Goal: Task Accomplishment & Management: Manage account settings

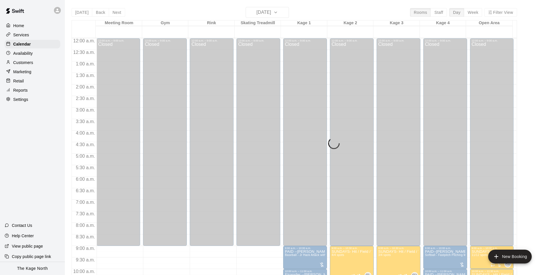
scroll to position [167, 0]
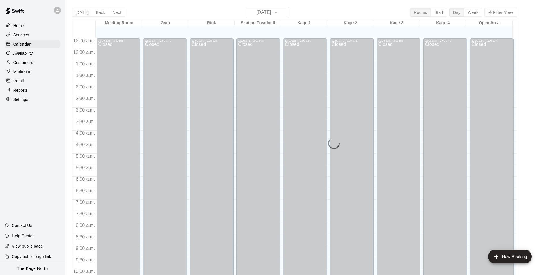
scroll to position [293, 0]
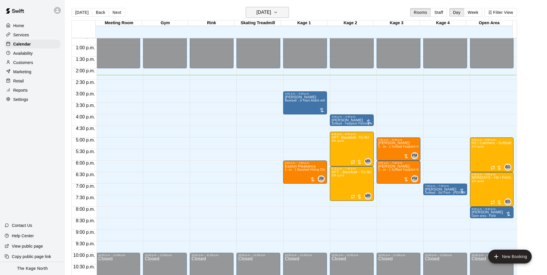
click at [271, 12] on h6 "[DATE]" at bounding box center [263, 12] width 15 height 8
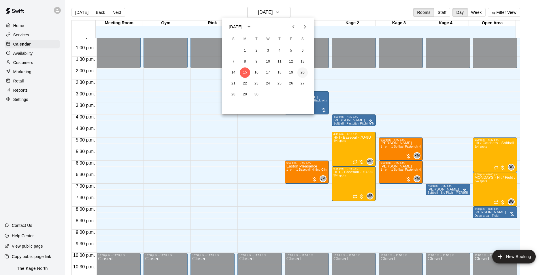
click at [302, 74] on button "20" at bounding box center [302, 72] width 10 height 10
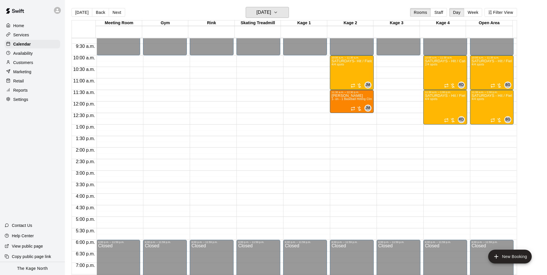
scroll to position [206, 0]
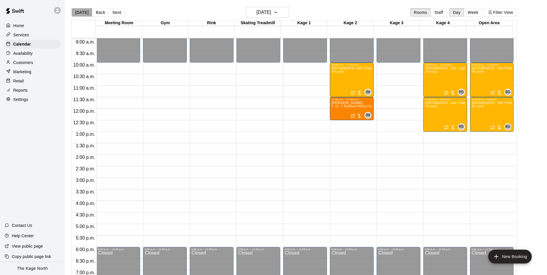
click at [82, 12] on button "[DATE]" at bounding box center [81, 12] width 21 height 9
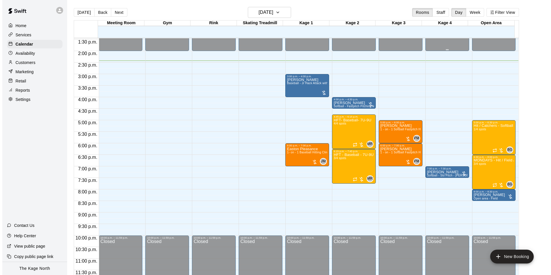
scroll to position [311, 0]
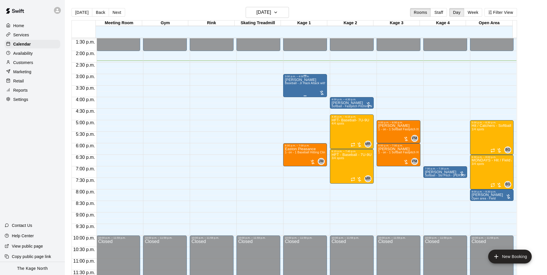
click at [299, 92] on div "[PERSON_NAME] Baseball - Jr Hack Attack with Feeder - DO NOT NEED SECOND PERSON" at bounding box center [305, 215] width 40 height 275
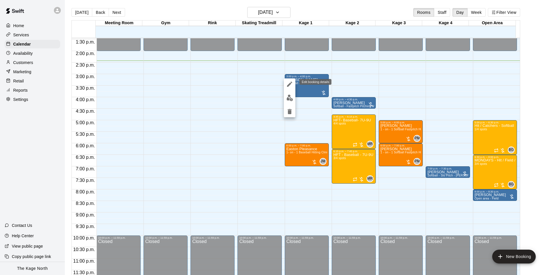
click at [289, 85] on icon "edit" at bounding box center [289, 84] width 5 height 5
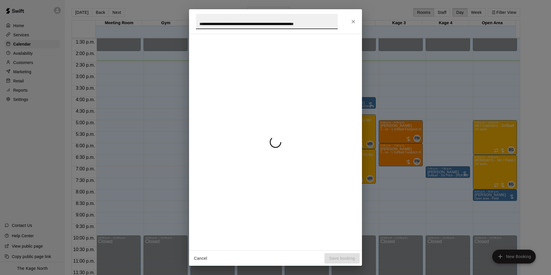
scroll to position [0, 4]
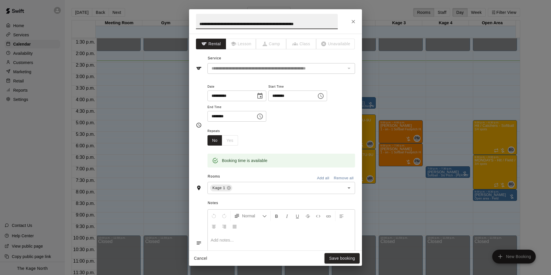
click at [202, 26] on input "**********" at bounding box center [267, 21] width 142 height 15
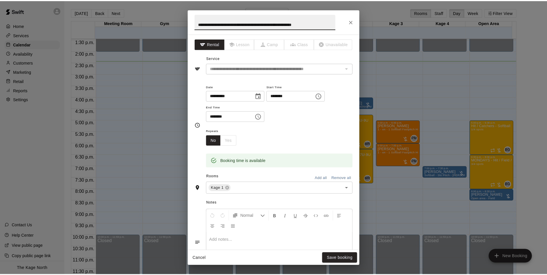
scroll to position [0, 0]
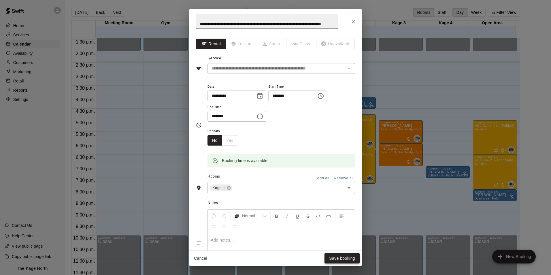
type input "**********"
click at [337, 257] on button "Save booking" at bounding box center [341, 258] width 35 height 11
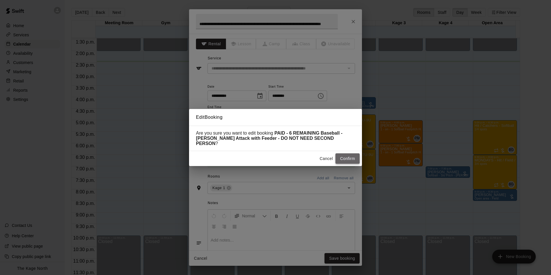
click at [348, 158] on button "Confirm" at bounding box center [347, 158] width 24 height 11
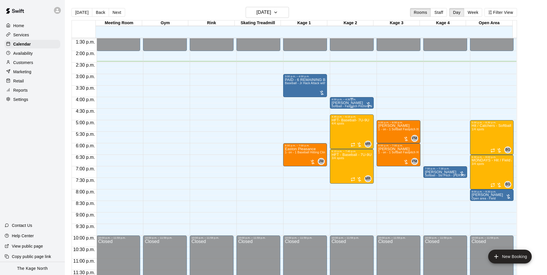
click at [339, 103] on p "[PERSON_NAME]" at bounding box center [351, 103] width 40 height 0
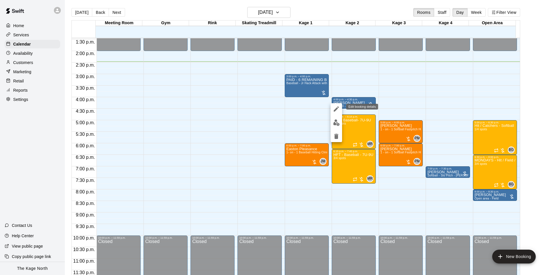
click at [337, 108] on icon "edit" at bounding box center [336, 108] width 5 height 5
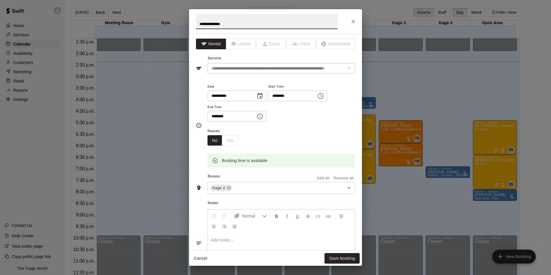
click at [198, 23] on input "**********" at bounding box center [267, 21] width 142 height 15
type input "**********"
click at [340, 258] on button "Save booking" at bounding box center [341, 258] width 35 height 11
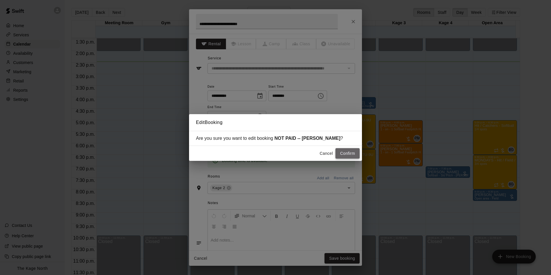
click at [346, 150] on button "Confirm" at bounding box center [347, 153] width 24 height 11
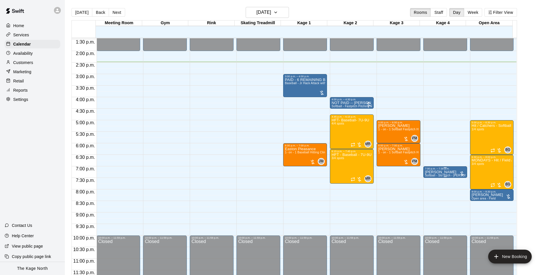
click at [443, 174] on span "Softball - Slo Pitch - [PERSON_NAME] Fed Pitching Machine" at bounding box center [467, 175] width 84 height 3
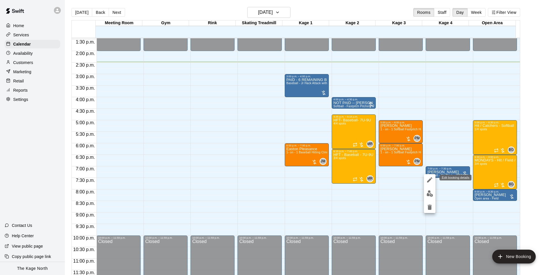
click at [431, 178] on icon "edit" at bounding box center [429, 179] width 7 height 7
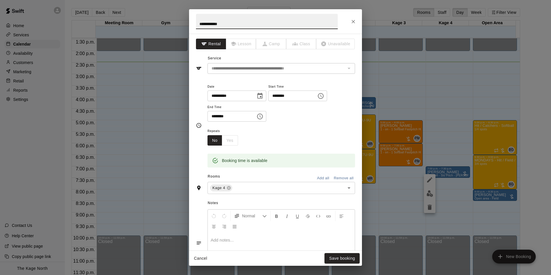
click at [198, 23] on input "**********" at bounding box center [267, 21] width 142 height 15
type input "**********"
click at [343, 257] on button "Save booking" at bounding box center [341, 258] width 35 height 11
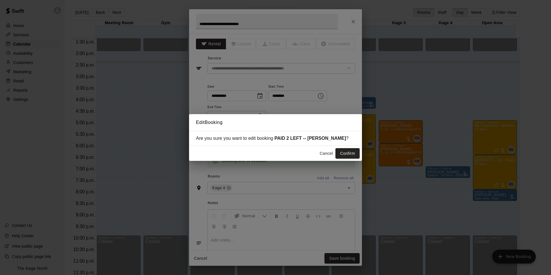
click at [344, 154] on button "Confirm" at bounding box center [347, 153] width 24 height 11
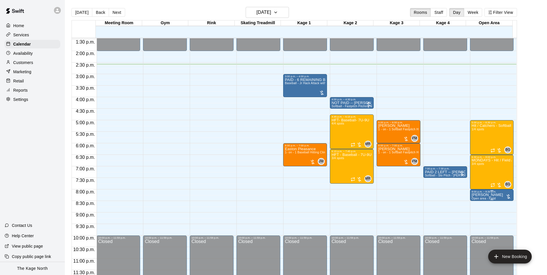
click at [479, 192] on div "8:00 p.m. – 8:30 p.m." at bounding box center [491, 191] width 40 height 3
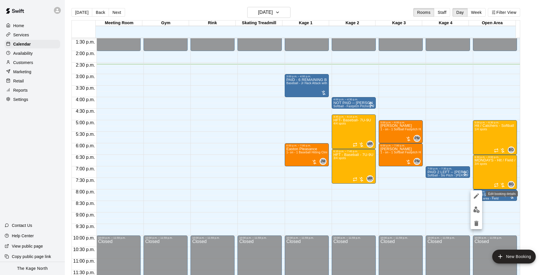
click at [478, 194] on icon "edit" at bounding box center [476, 195] width 5 height 5
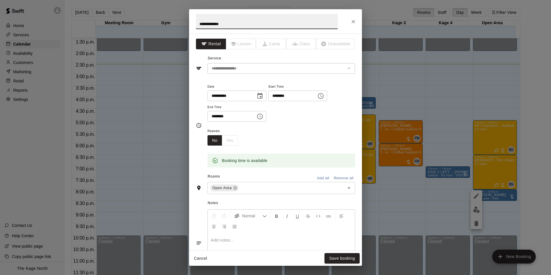
click at [198, 23] on input "**********" at bounding box center [267, 21] width 142 height 15
type input "**********"
click at [338, 260] on button "Save booking" at bounding box center [341, 258] width 35 height 11
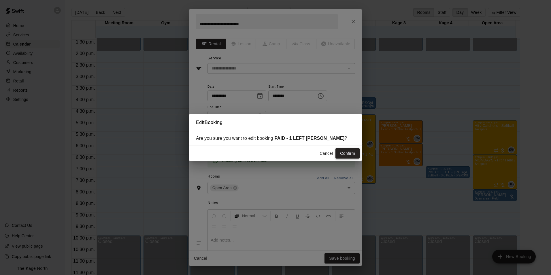
click at [340, 156] on button "Confirm" at bounding box center [347, 153] width 24 height 11
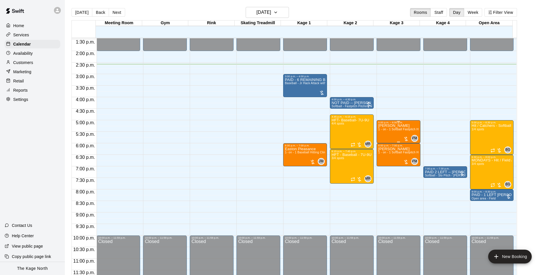
click at [382, 135] on div "[PERSON_NAME] 1 - on - 1 Softball Fastpitch Hitting and Pitching Clinic" at bounding box center [398, 261] width 40 height 275
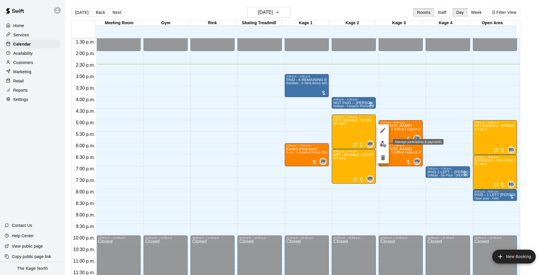
click at [383, 142] on img "edit" at bounding box center [383, 144] width 7 height 7
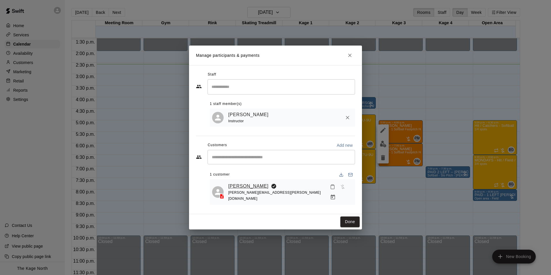
click at [236, 189] on link "[PERSON_NAME]" at bounding box center [248, 185] width 40 height 7
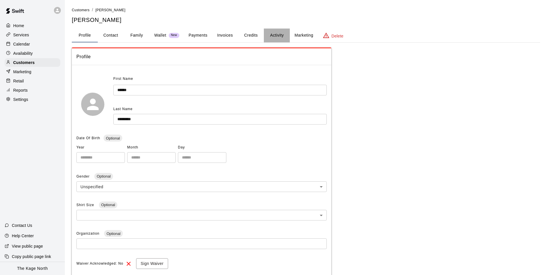
click at [274, 36] on button "Activity" at bounding box center [277, 36] width 26 height 14
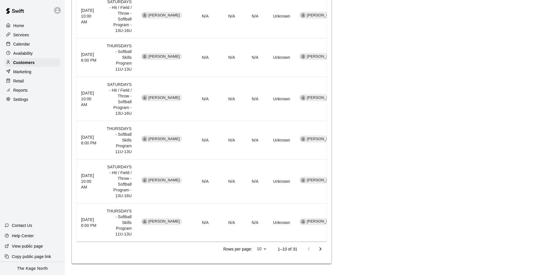
scroll to position [346, 0]
click at [322, 252] on icon "Go to next page" at bounding box center [320, 249] width 7 height 7
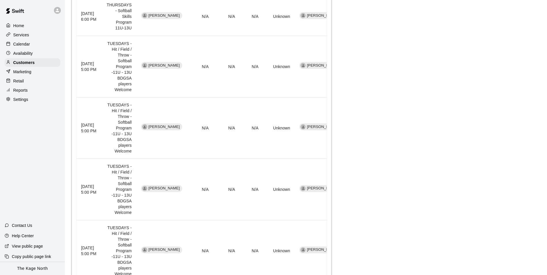
scroll to position [423, 0]
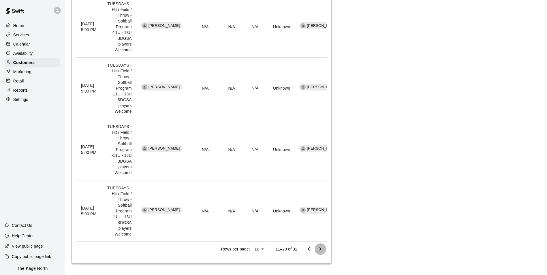
click at [318, 249] on icon "Go to next page" at bounding box center [320, 249] width 7 height 7
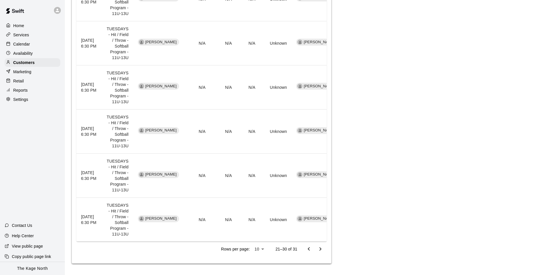
scroll to position [480, 0]
click at [308, 250] on icon "Go to previous page" at bounding box center [308, 249] width 7 height 7
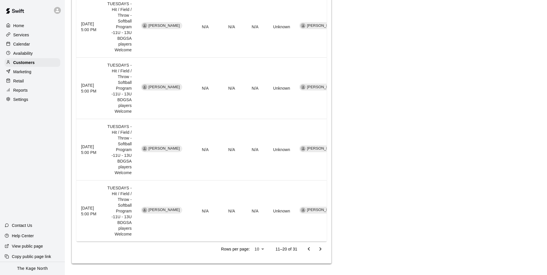
click at [308, 250] on icon "Go to previous page" at bounding box center [308, 249] width 7 height 7
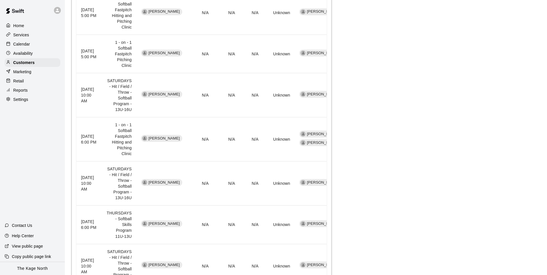
scroll to position [117, 0]
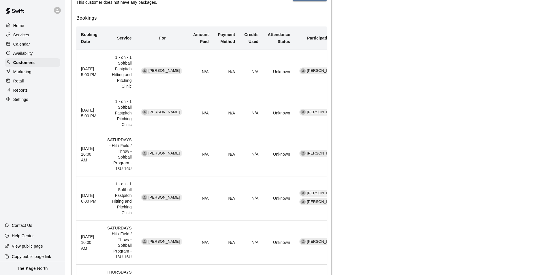
click at [19, 42] on p "Calendar" at bounding box center [21, 44] width 17 height 6
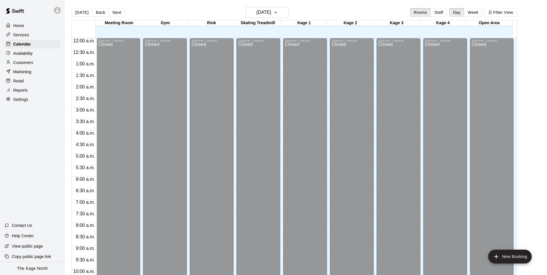
scroll to position [293, 0]
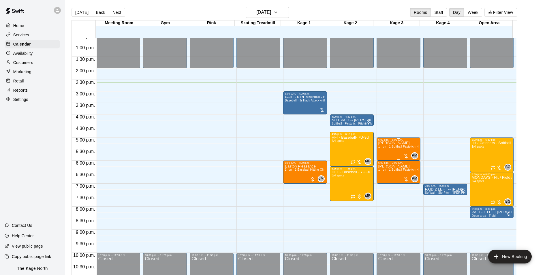
click at [383, 153] on div "[PERSON_NAME] 1 - on - 1 Softball Fastpitch Hitting and Pitching Clinic" at bounding box center [398, 278] width 40 height 275
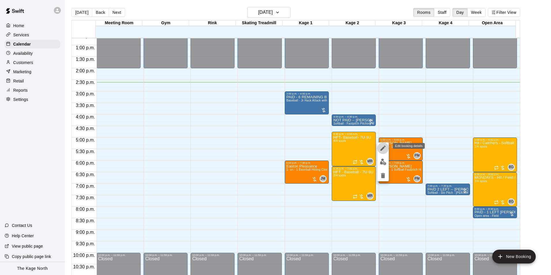
click at [383, 149] on icon "edit" at bounding box center [383, 148] width 7 height 7
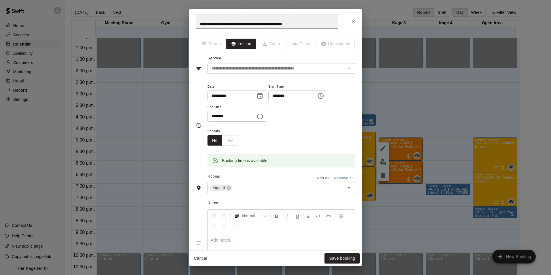
click at [199, 22] on input "**********" at bounding box center [267, 21] width 142 height 15
type input "**********"
click at [343, 258] on button "Save booking" at bounding box center [341, 258] width 35 height 11
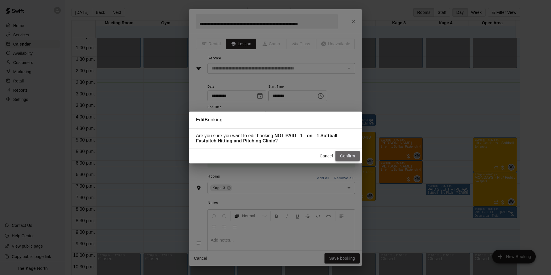
click at [346, 157] on button "Confirm" at bounding box center [347, 156] width 24 height 11
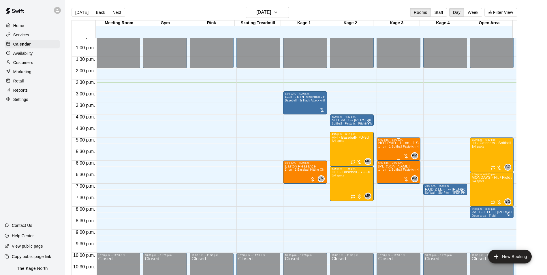
click at [386, 154] on div "NOT PAID - 1 - on - 1 Softball Fastpitch Hitting and Pitching Clinic 1 - on - 1…" at bounding box center [398, 278] width 40 height 275
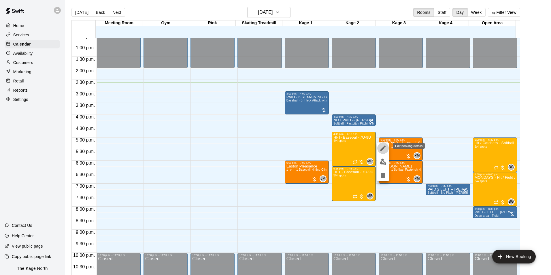
click at [383, 146] on icon "edit" at bounding box center [383, 148] width 7 height 7
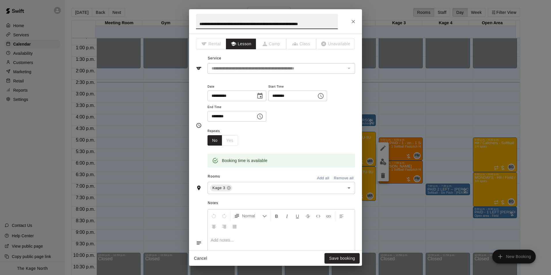
drag, startPoint x: 327, startPoint y: 24, endPoint x: 219, endPoint y: 23, distance: 107.5
click at [219, 23] on input "**********" at bounding box center [267, 21] width 142 height 15
type input "**********"
click at [347, 257] on button "Save booking" at bounding box center [341, 258] width 35 height 11
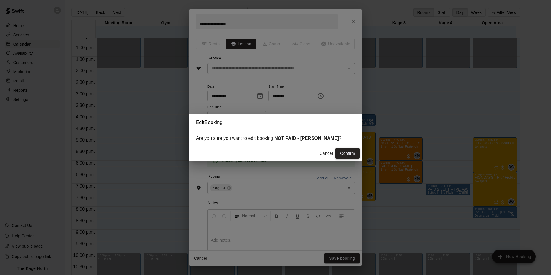
click at [351, 155] on button "Confirm" at bounding box center [347, 153] width 24 height 11
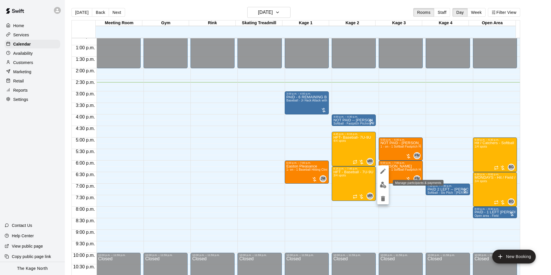
click at [384, 185] on img "edit" at bounding box center [383, 185] width 7 height 7
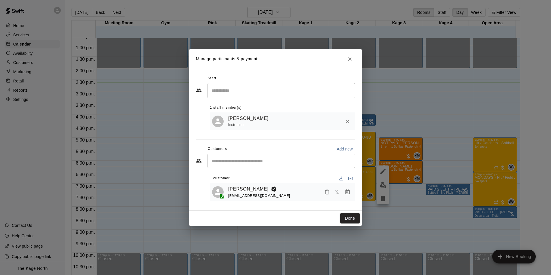
click at [250, 190] on link "[PERSON_NAME]" at bounding box center [248, 188] width 40 height 7
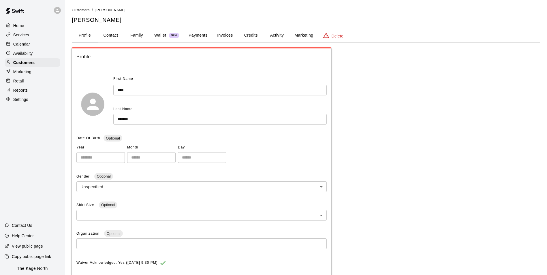
click at [281, 35] on button "Activity" at bounding box center [277, 36] width 26 height 14
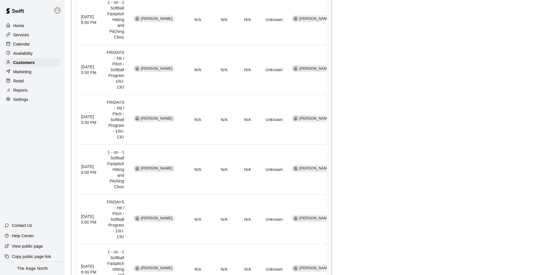
scroll to position [429, 0]
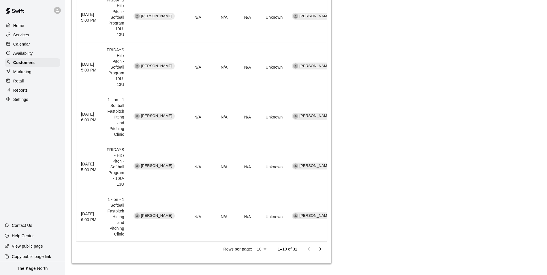
click at [29, 44] on p "Calendar" at bounding box center [21, 44] width 17 height 6
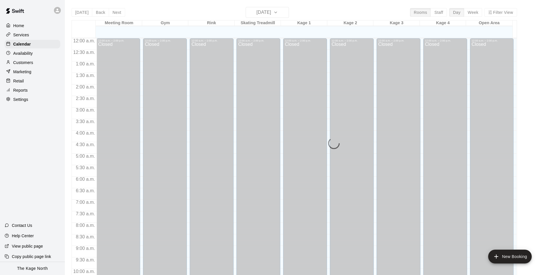
scroll to position [293, 0]
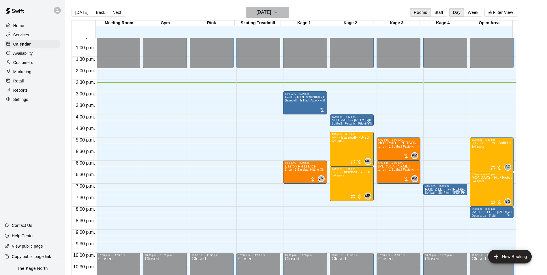
click at [271, 14] on h6 "[DATE]" at bounding box center [263, 12] width 15 height 8
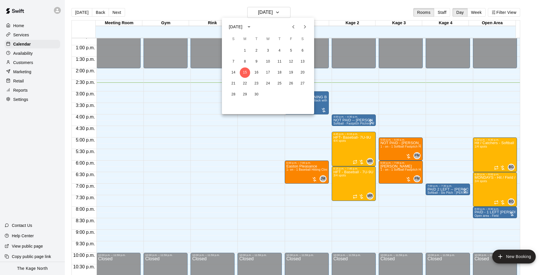
click at [293, 31] on button "Previous month" at bounding box center [294, 27] width 12 height 12
click at [280, 95] on button "28" at bounding box center [279, 94] width 10 height 10
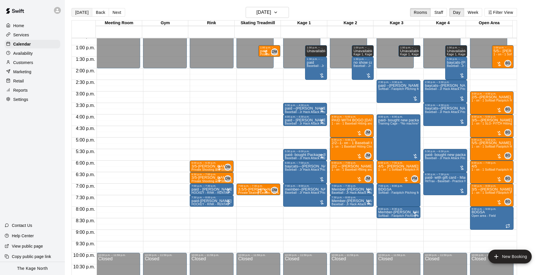
click at [84, 16] on button "[DATE]" at bounding box center [81, 12] width 21 height 9
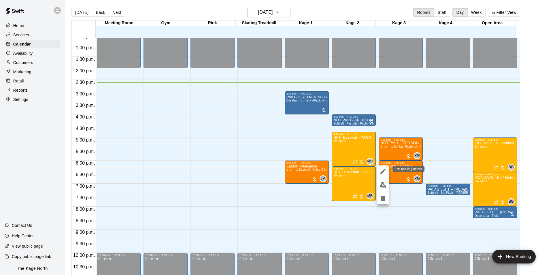
click at [384, 171] on icon "edit" at bounding box center [383, 171] width 7 height 7
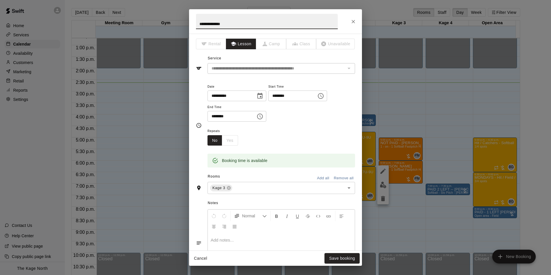
click at [197, 23] on input "**********" at bounding box center [267, 21] width 142 height 15
type input "**********"
click at [353, 261] on button "Save booking" at bounding box center [341, 258] width 35 height 11
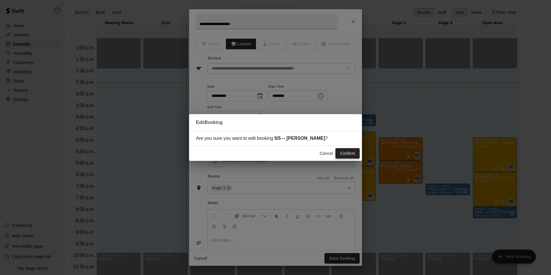
click at [348, 152] on button "Confirm" at bounding box center [347, 153] width 24 height 11
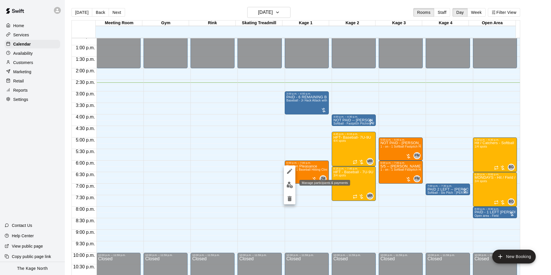
click at [293, 185] on button "edit" at bounding box center [290, 184] width 12 height 11
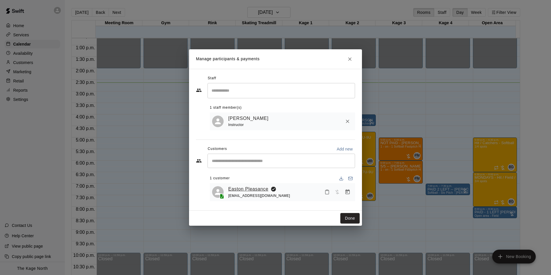
click at [243, 190] on link "Easton Pleasance" at bounding box center [248, 188] width 40 height 7
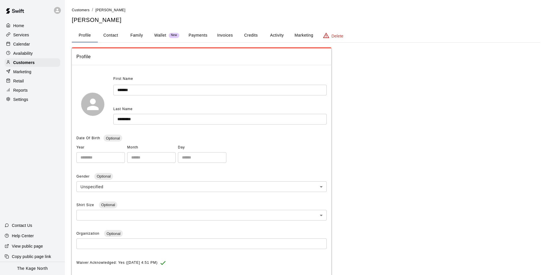
click at [277, 34] on button "Activity" at bounding box center [277, 36] width 26 height 14
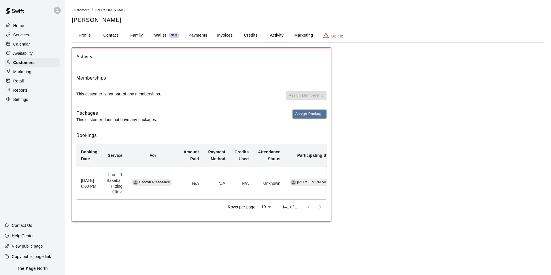
click at [31, 46] on div "Calendar" at bounding box center [33, 44] width 56 height 9
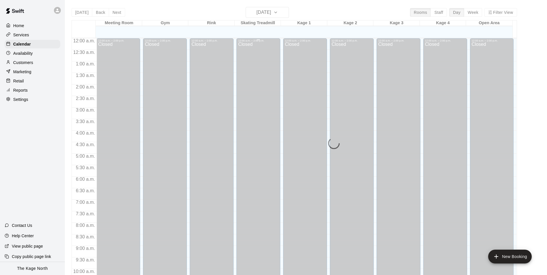
scroll to position [293, 0]
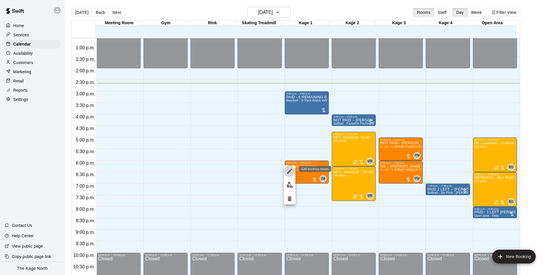
click at [289, 172] on icon "edit" at bounding box center [289, 171] width 5 height 5
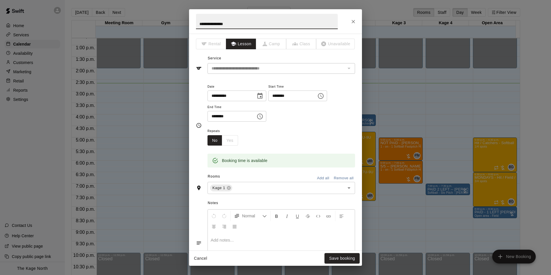
click at [198, 22] on input "**********" at bounding box center [267, 21] width 142 height 15
type input "**********"
click at [353, 260] on button "Save booking" at bounding box center [341, 258] width 35 height 11
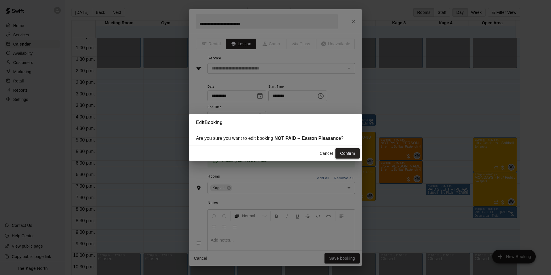
click at [348, 154] on button "Confirm" at bounding box center [347, 153] width 24 height 11
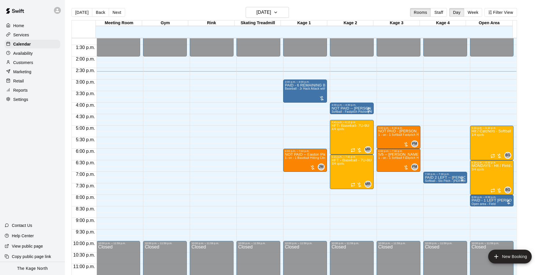
scroll to position [311, 0]
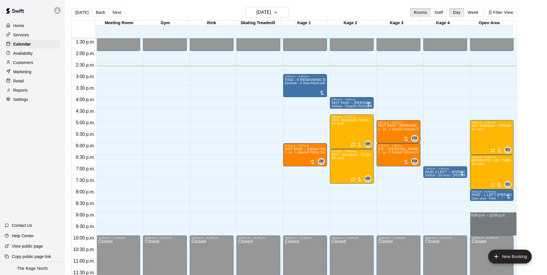
drag, startPoint x: 469, startPoint y: 213, endPoint x: 473, endPoint y: 231, distance: 18.7
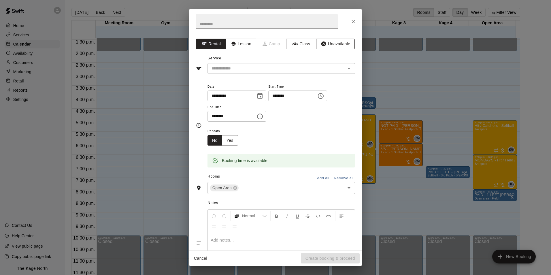
click at [331, 46] on button "Unavailable" at bounding box center [335, 44] width 39 height 11
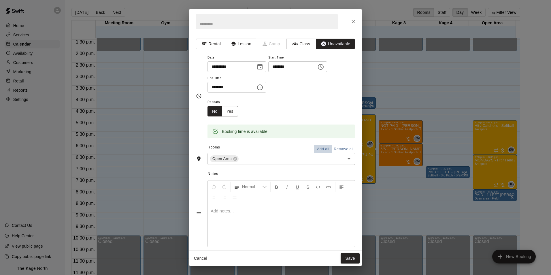
click at [320, 150] on button "Add all" at bounding box center [323, 149] width 18 height 9
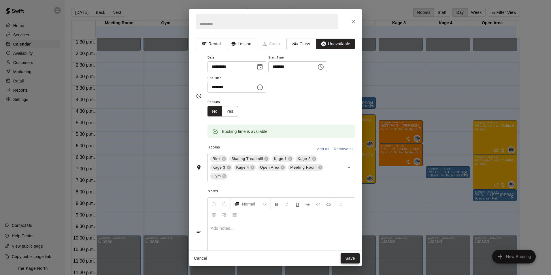
click at [350, 257] on button "Save" at bounding box center [350, 258] width 19 height 11
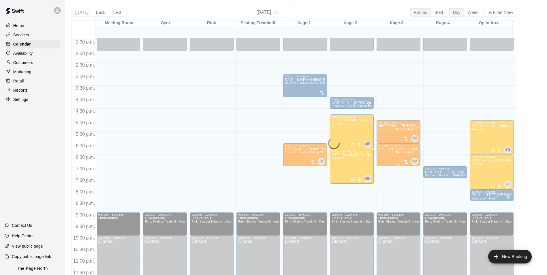
drag, startPoint x: 450, startPoint y: 134, endPoint x: 400, endPoint y: 145, distance: 50.8
click at [450, 134] on div "12:00 a.m. – 2:00 p.m. Closed 7:00 p.m. – 7:30 p.m. PAID 2 LEFT -- [PERSON_NAME…" at bounding box center [445, 4] width 44 height 553
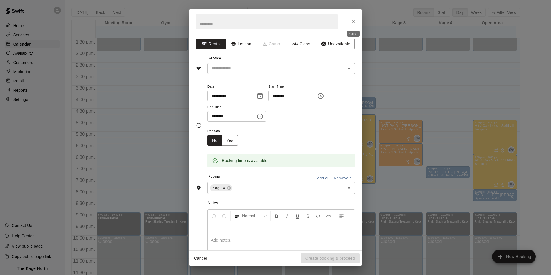
click at [352, 20] on icon "Close" at bounding box center [353, 21] width 3 height 3
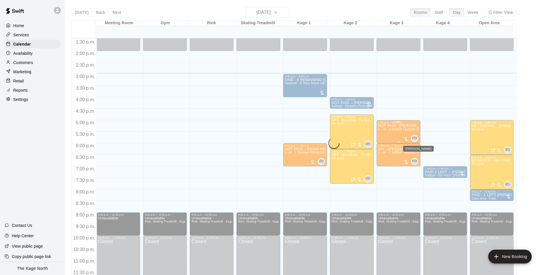
click at [413, 136] on span "PM" at bounding box center [414, 138] width 5 height 6
click at [458, 112] on div at bounding box center [275, 137] width 551 height 275
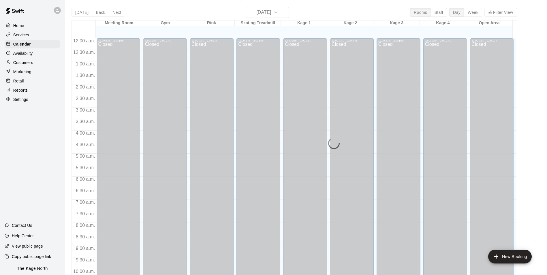
scroll to position [293, 0]
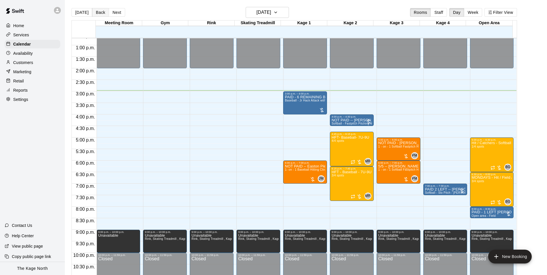
click at [102, 12] on button "Back" at bounding box center [100, 12] width 17 height 9
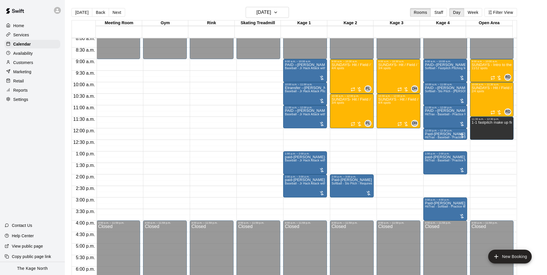
scroll to position [178, 0]
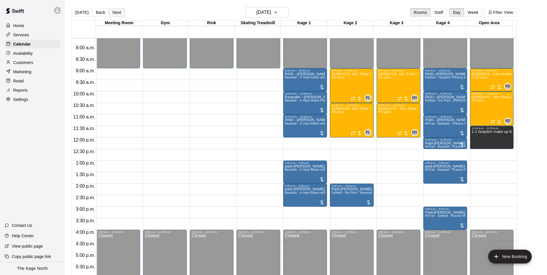
click at [118, 13] on button "Next" at bounding box center [117, 12] width 16 height 9
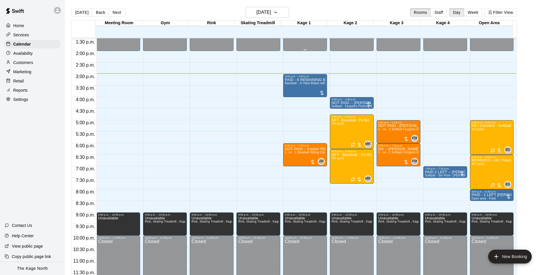
scroll to position [311, 0]
drag, startPoint x: 115, startPoint y: 12, endPoint x: 152, endPoint y: 79, distance: 76.4
click at [115, 12] on button "Next" at bounding box center [117, 12] width 16 height 9
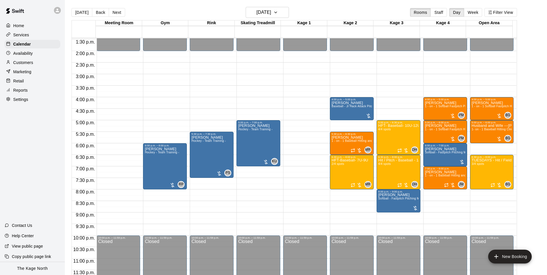
click at [29, 53] on p "Availability" at bounding box center [23, 53] width 20 height 6
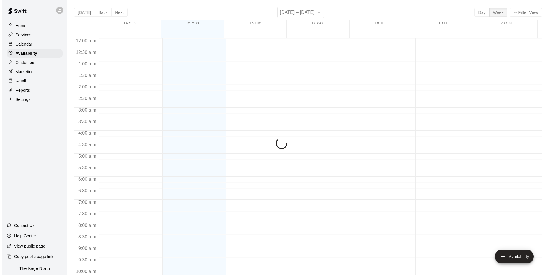
scroll to position [310, 0]
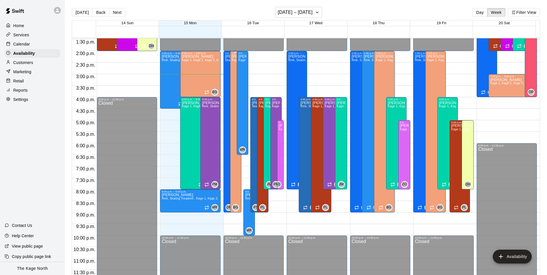
click at [232, 95] on div "Brittani Goettsch Kage 1, Kage 2, Kage 3, Kage 4, Open Area" at bounding box center [236, 192] width 8 height 275
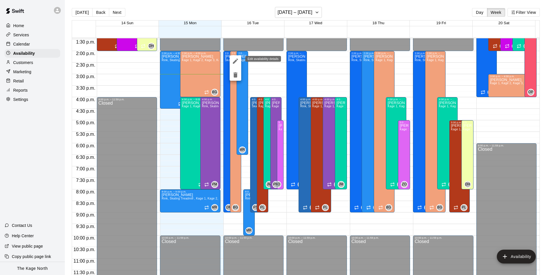
click at [237, 61] on icon "edit" at bounding box center [235, 61] width 7 height 7
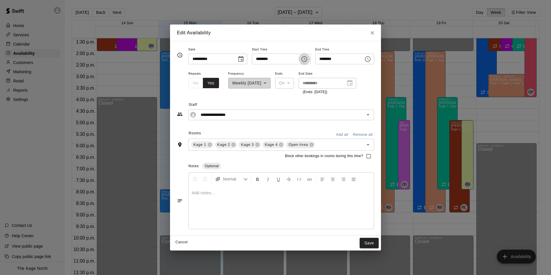
click at [308, 60] on icon "Choose time, selected time is 2:00 PM" at bounding box center [304, 59] width 7 height 7
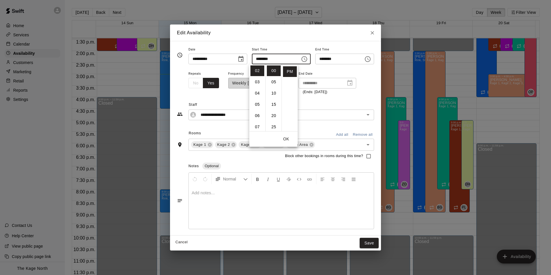
scroll to position [51, 0]
click at [257, 110] on li "08" at bounding box center [257, 109] width 14 height 11
type input "********"
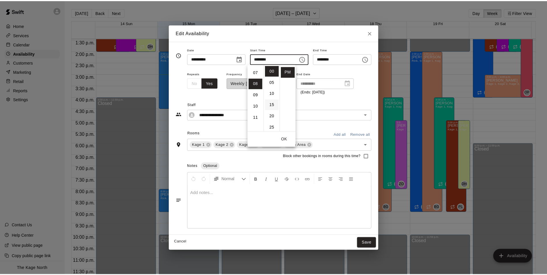
scroll to position [90, 0]
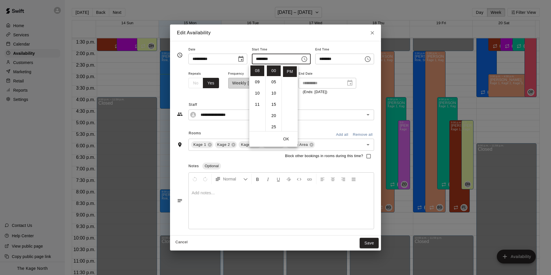
click at [286, 137] on button "OK" at bounding box center [286, 139] width 18 height 11
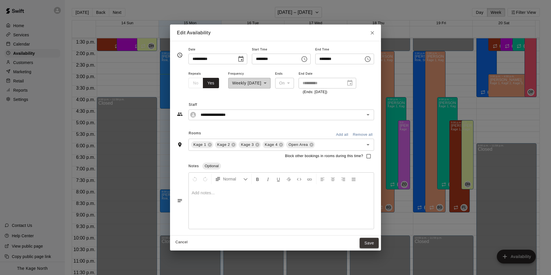
click at [377, 243] on button "Save" at bounding box center [369, 243] width 19 height 11
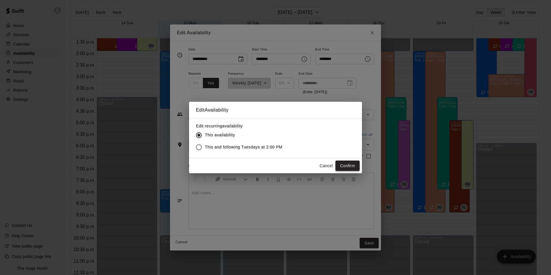
click at [345, 166] on button "Confirm" at bounding box center [347, 166] width 24 height 11
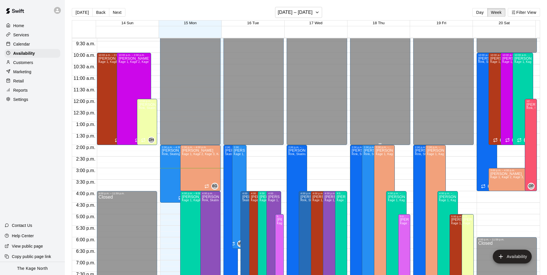
scroll to position [224, 0]
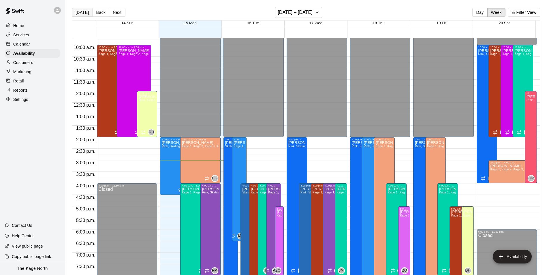
click at [82, 14] on button "[DATE]" at bounding box center [82, 12] width 21 height 9
click at [22, 46] on p "Calendar" at bounding box center [21, 44] width 17 height 6
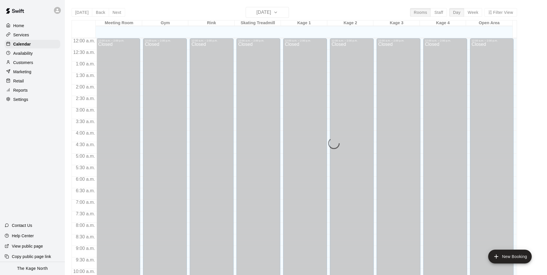
scroll to position [293, 0]
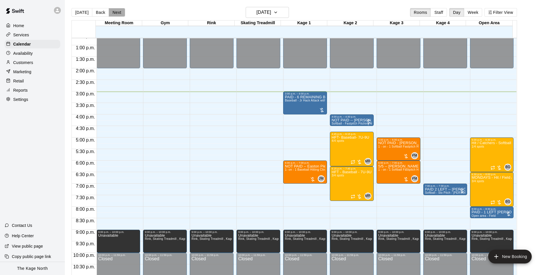
click at [120, 12] on button "Next" at bounding box center [117, 12] width 16 height 9
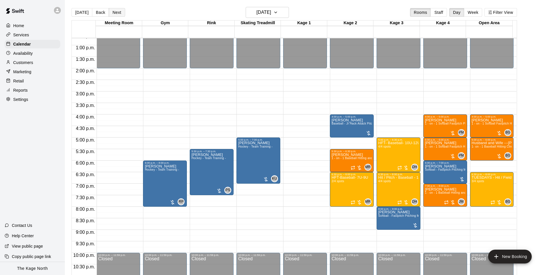
click at [120, 12] on button "Next" at bounding box center [117, 12] width 16 height 9
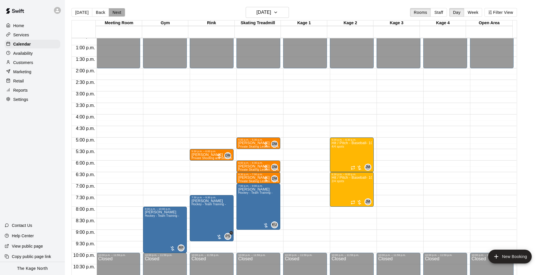
click at [120, 12] on button "Next" at bounding box center [117, 12] width 16 height 9
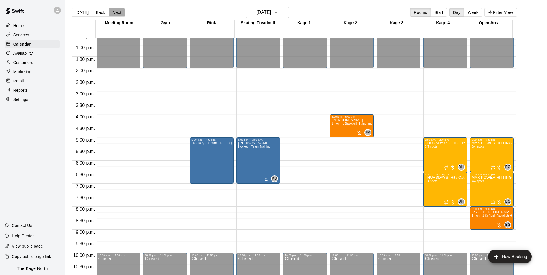
click at [113, 13] on button "Next" at bounding box center [117, 12] width 16 height 9
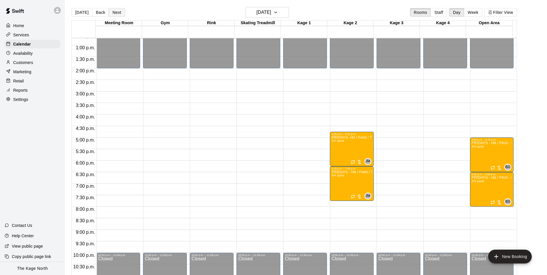
click at [113, 13] on button "Next" at bounding box center [117, 12] width 16 height 9
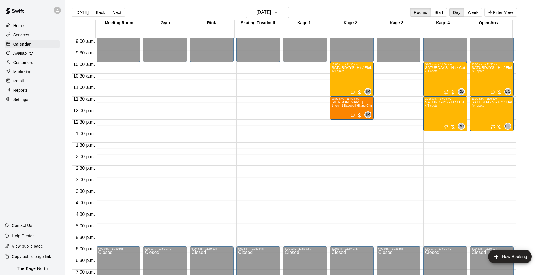
scroll to position [206, 0]
click at [83, 11] on button "[DATE]" at bounding box center [81, 12] width 21 height 9
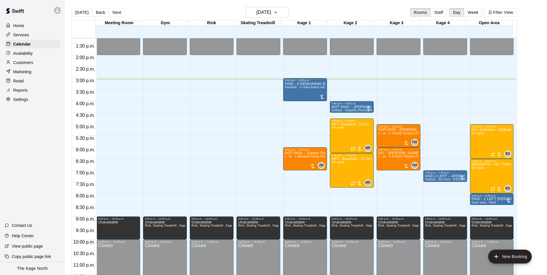
scroll to position [311, 0]
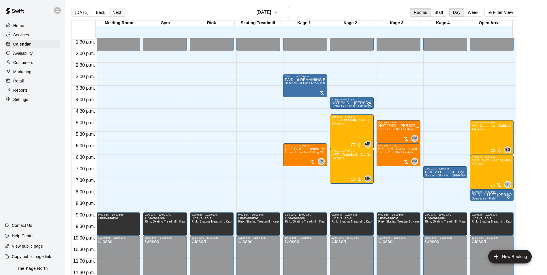
click at [113, 15] on button "Next" at bounding box center [117, 12] width 16 height 9
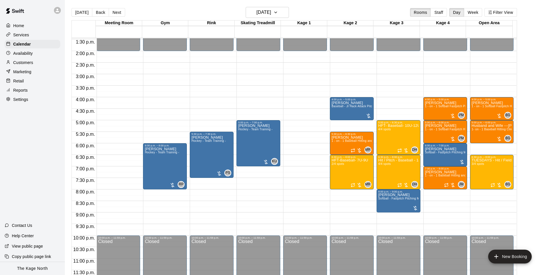
click at [30, 55] on p "Availability" at bounding box center [23, 53] width 20 height 6
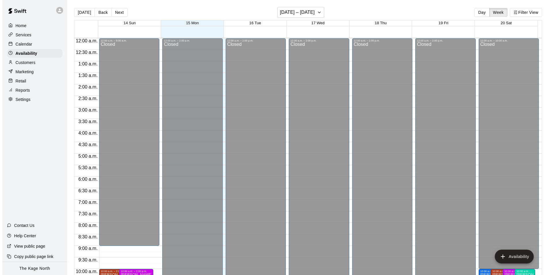
scroll to position [310, 0]
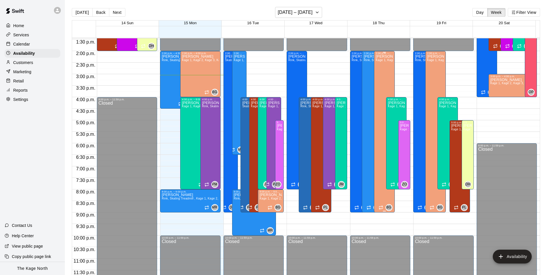
click at [380, 77] on div "Brittani Goettsch Kage 1, Kage 2, Kage 3, Kage 4, Open Area" at bounding box center [383, 192] width 17 height 275
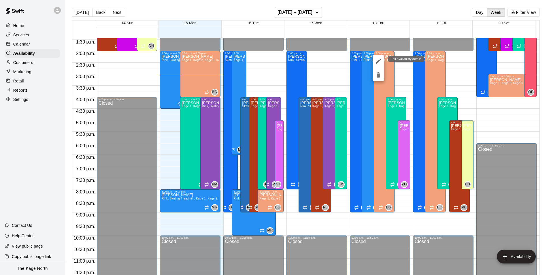
click at [378, 60] on icon "edit" at bounding box center [378, 61] width 7 height 7
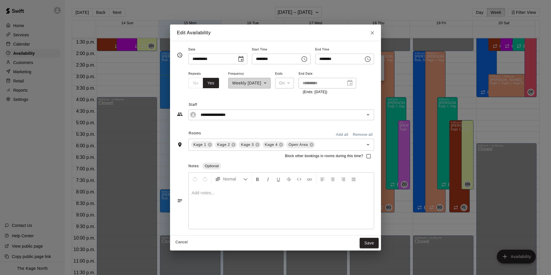
click at [371, 59] on icon "Choose time, selected time is 9:00 PM" at bounding box center [367, 59] width 7 height 7
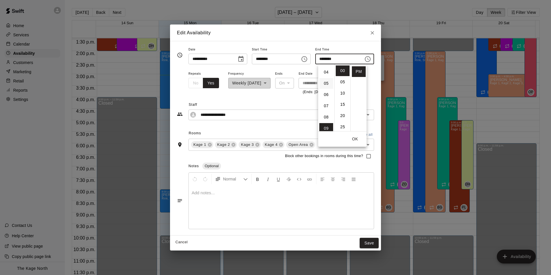
scroll to position [15, 0]
click at [325, 90] on li "03" at bounding box center [326, 89] width 14 height 11
click at [341, 108] on li "30" at bounding box center [343, 109] width 14 height 11
type input "********"
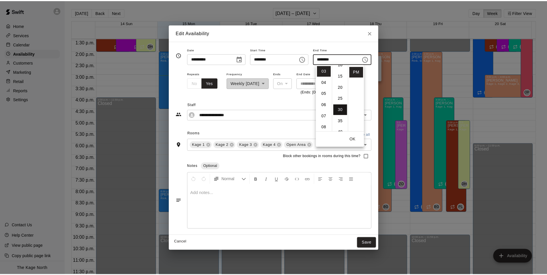
scroll to position [67, 0]
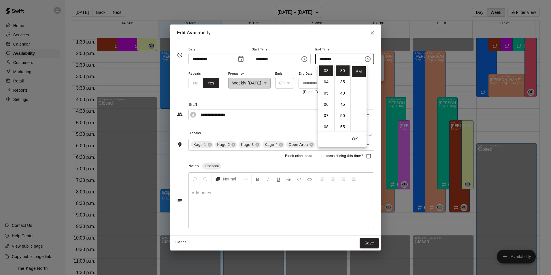
click at [355, 138] on button "OK" at bounding box center [355, 139] width 18 height 11
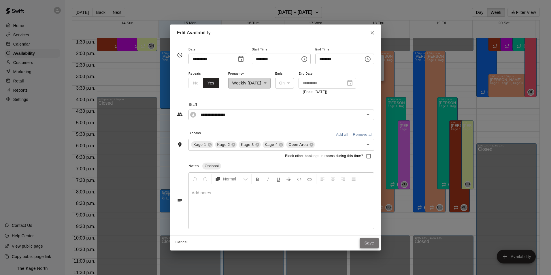
click at [379, 243] on button "Save" at bounding box center [369, 243] width 19 height 11
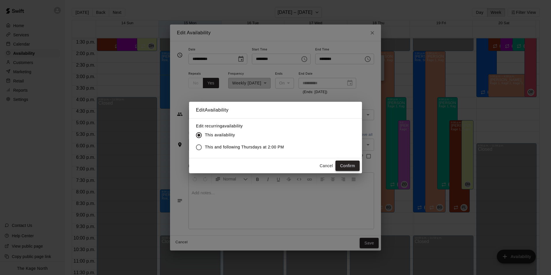
click at [345, 165] on button "Confirm" at bounding box center [347, 166] width 24 height 11
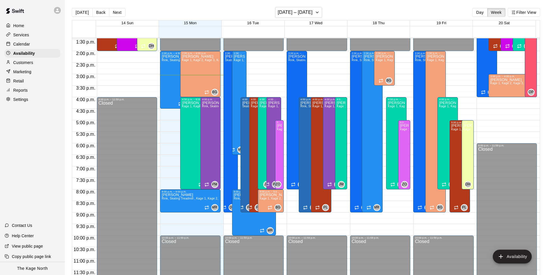
click at [33, 45] on div "Calendar" at bounding box center [33, 44] width 56 height 9
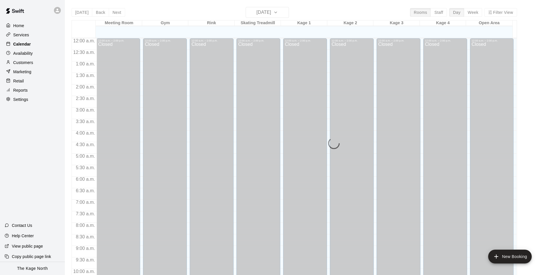
scroll to position [293, 0]
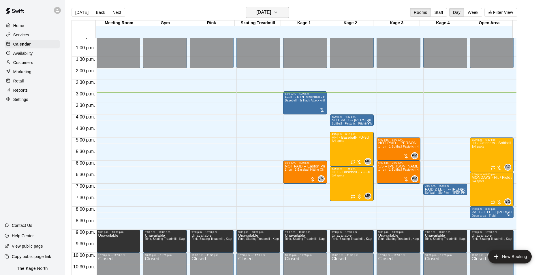
click at [282, 14] on button "[DATE]" at bounding box center [267, 12] width 43 height 11
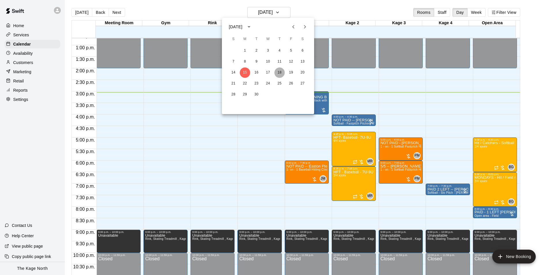
click at [281, 72] on button "18" at bounding box center [279, 72] width 10 height 10
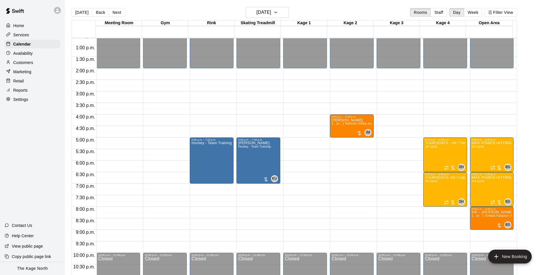
click at [29, 55] on p "Availability" at bounding box center [23, 53] width 20 height 6
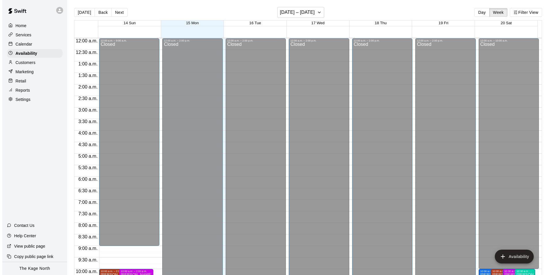
scroll to position [310, 0]
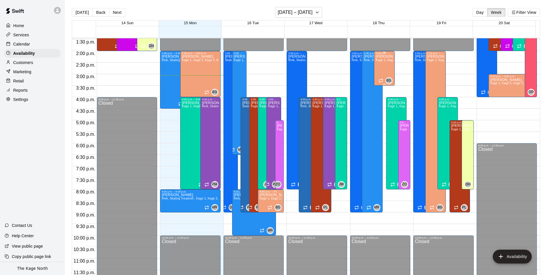
click at [378, 69] on div "Brittani Goettsch Kage 1, Kage 2, Kage 3, Kage 4, Open Area" at bounding box center [383, 192] width 17 height 275
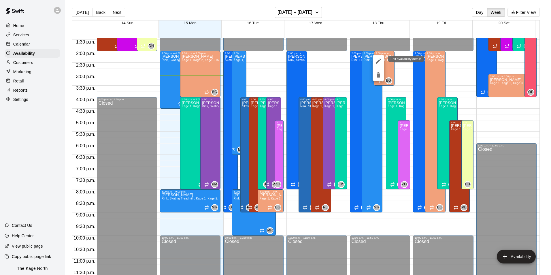
click at [378, 61] on icon "edit" at bounding box center [378, 60] width 5 height 5
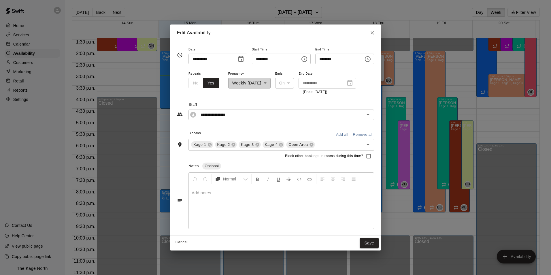
click at [371, 61] on icon "Choose time, selected time is 3:30 PM" at bounding box center [367, 59] width 7 height 7
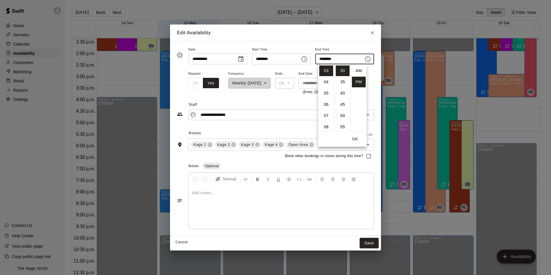
scroll to position [10, 0]
click at [328, 82] on li "04" at bounding box center [326, 82] width 14 height 11
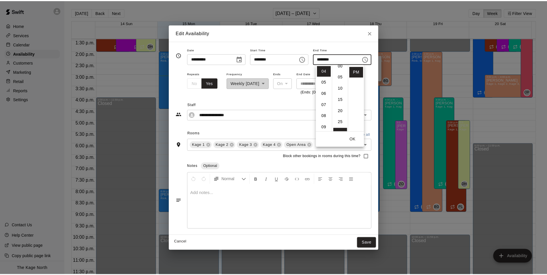
scroll to position [0, 0]
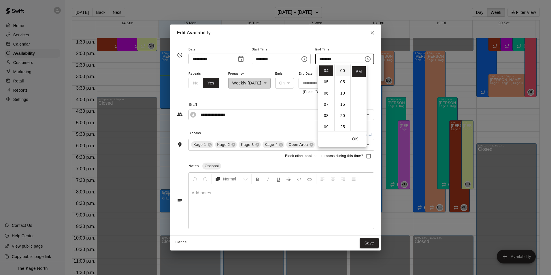
click at [343, 74] on li "00" at bounding box center [343, 70] width 14 height 11
type input "********"
click at [356, 139] on button "OK" at bounding box center [355, 139] width 18 height 11
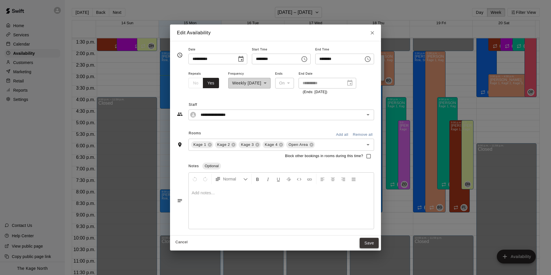
click at [374, 239] on button "Save" at bounding box center [369, 243] width 19 height 11
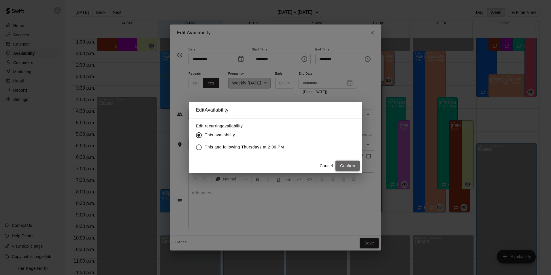
click at [355, 167] on button "Confirm" at bounding box center [347, 166] width 24 height 11
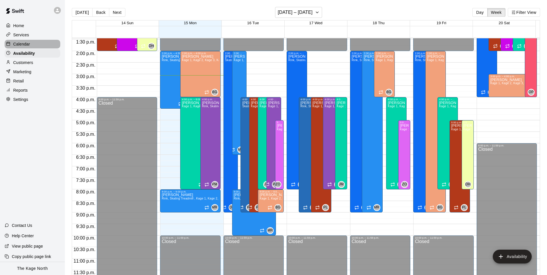
click at [28, 43] on p "Calendar" at bounding box center [21, 44] width 17 height 6
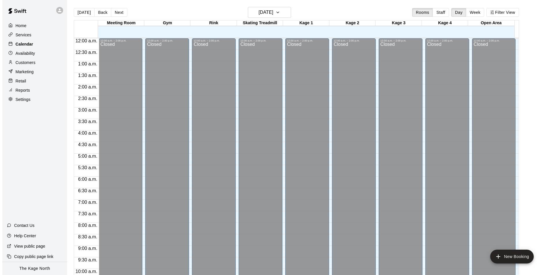
scroll to position [293, 0]
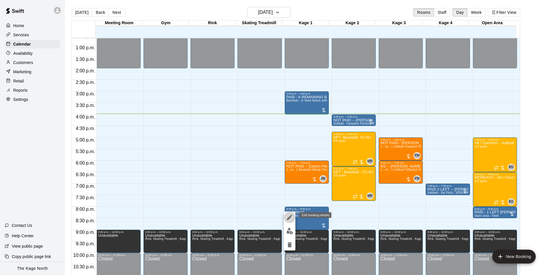
click at [289, 217] on icon "edit" at bounding box center [289, 217] width 7 height 7
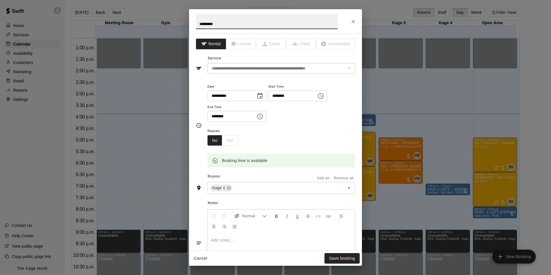
click at [198, 22] on input "*********" at bounding box center [267, 21] width 142 height 15
type input "**********"
click at [350, 259] on button "Save booking" at bounding box center [341, 258] width 35 height 11
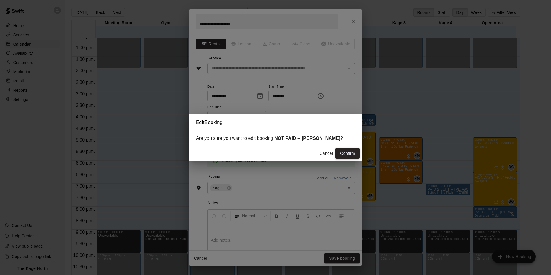
click at [348, 153] on button "Confirm" at bounding box center [347, 153] width 24 height 11
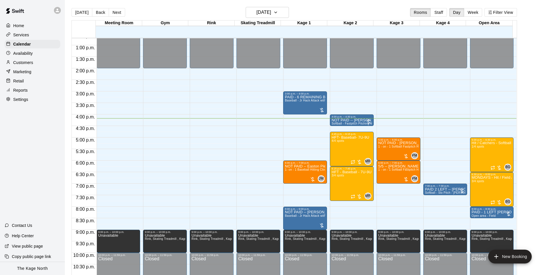
click at [284, 139] on div "12:00 a.m. – 2:00 p.m. Closed 3:00 p.m. – 4:00 p.m. PAID - 6 REMAINING Baseball…" at bounding box center [305, 22] width 44 height 553
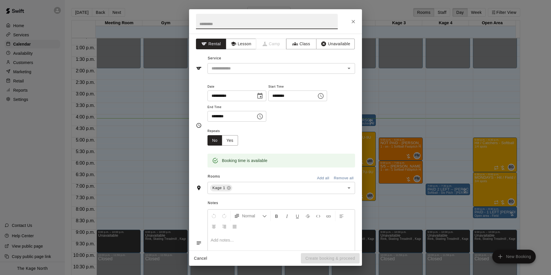
click at [352, 24] on icon "Close" at bounding box center [353, 22] width 6 height 6
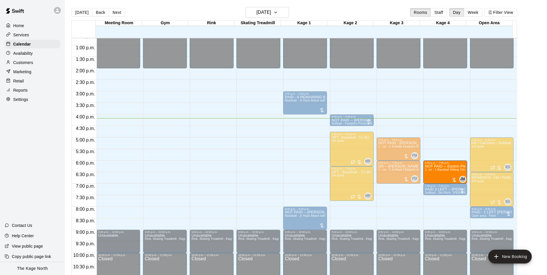
drag, startPoint x: 296, startPoint y: 177, endPoint x: 435, endPoint y: 180, distance: 138.7
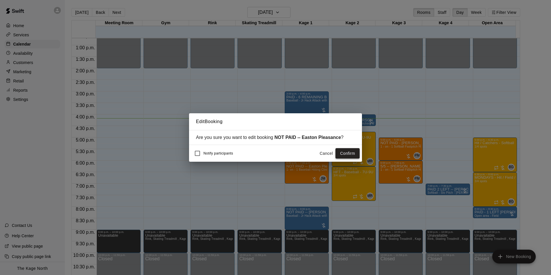
click at [348, 156] on button "Confirm" at bounding box center [347, 153] width 24 height 11
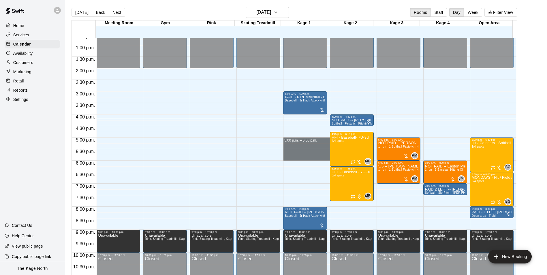
drag, startPoint x: 284, startPoint y: 139, endPoint x: 288, endPoint y: 156, distance: 18.2
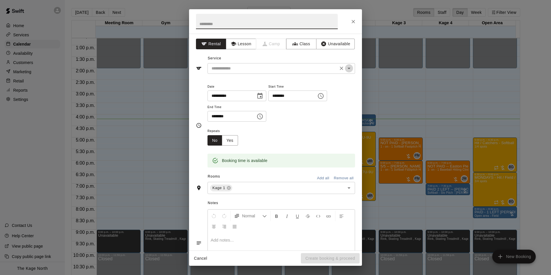
click at [348, 68] on icon "Open" at bounding box center [349, 68] width 3 height 1
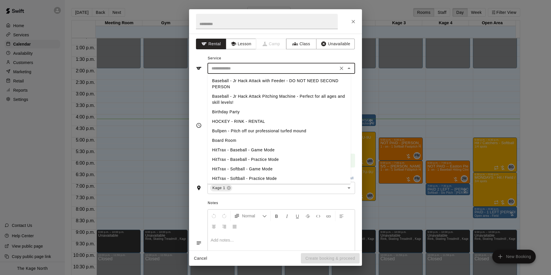
click at [218, 85] on li "Baseball - Jr Hack Attack with Feeder - DO NOT NEED SECOND PERSON" at bounding box center [278, 84] width 143 height 16
type input "**********"
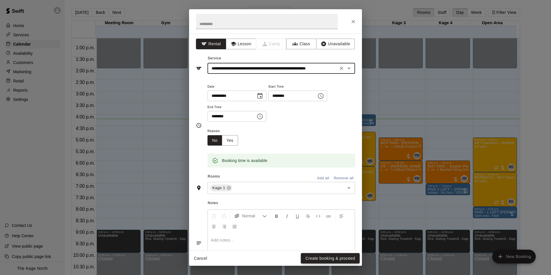
click at [332, 258] on button "Create booking & proceed" at bounding box center [330, 258] width 59 height 11
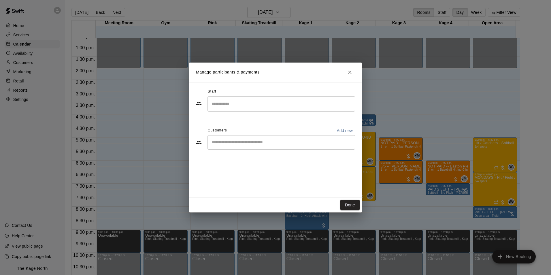
click at [220, 141] on input "Start typing to search customers..." at bounding box center [281, 142] width 142 height 6
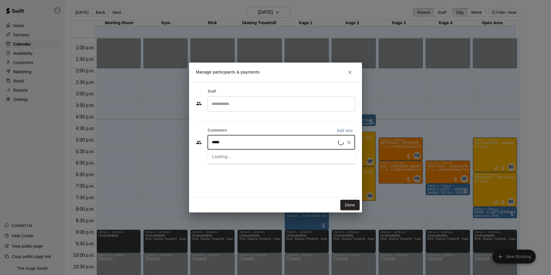
type input "******"
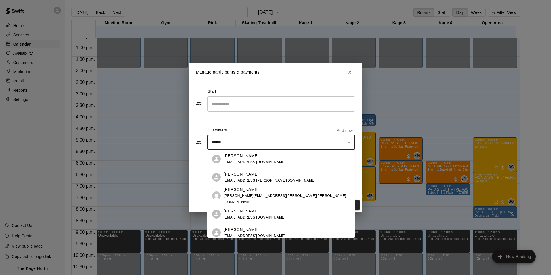
click at [244, 178] on span "tar_it_up@rogers.com" at bounding box center [270, 180] width 92 height 4
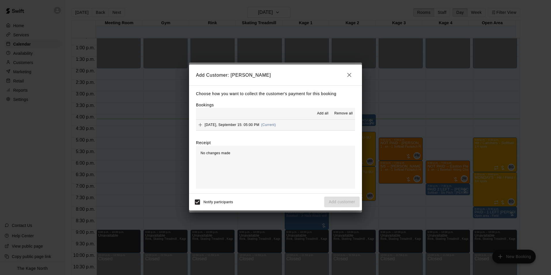
click at [324, 113] on span "Add all" at bounding box center [323, 114] width 12 height 6
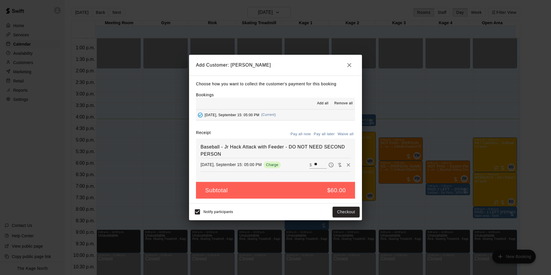
click at [324, 132] on button "Pay all later" at bounding box center [324, 134] width 24 height 9
click at [343, 213] on button "Add customer" at bounding box center [341, 212] width 35 height 11
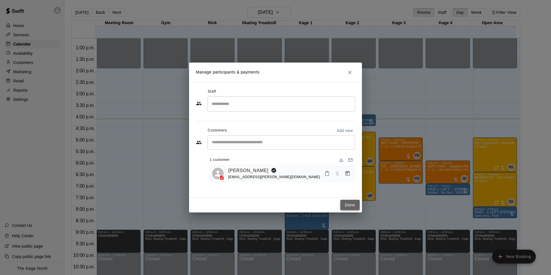
click at [347, 205] on button "Done" at bounding box center [349, 205] width 19 height 11
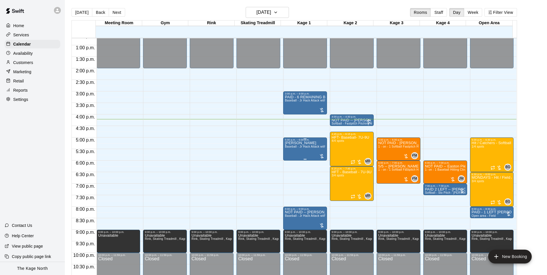
click at [290, 151] on div "Trevor Lamondin Baseball - Jr Hack Attack with Feeder - DO NOT NEED SECOND PERS…" at bounding box center [305, 278] width 40 height 275
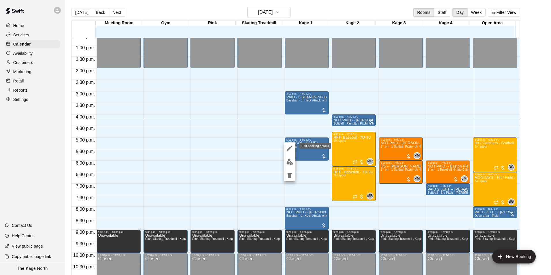
click at [290, 148] on icon "edit" at bounding box center [289, 148] width 5 height 5
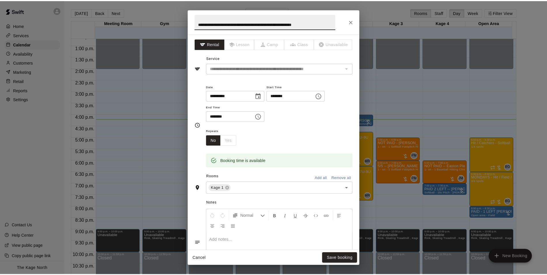
scroll to position [0, 0]
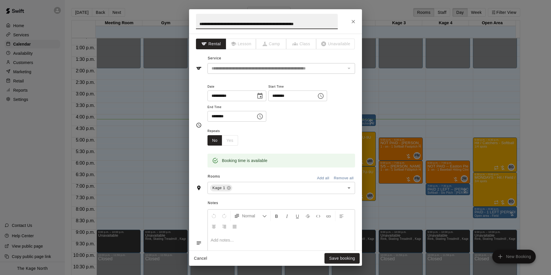
drag, startPoint x: 334, startPoint y: 24, endPoint x: 126, endPoint y: 26, distance: 208.4
click at [126, 26] on div "**********" at bounding box center [275, 137] width 551 height 275
type input "*"
click at [217, 24] on input "******" at bounding box center [267, 21] width 142 height 15
click at [198, 23] on input "**********" at bounding box center [267, 21] width 142 height 15
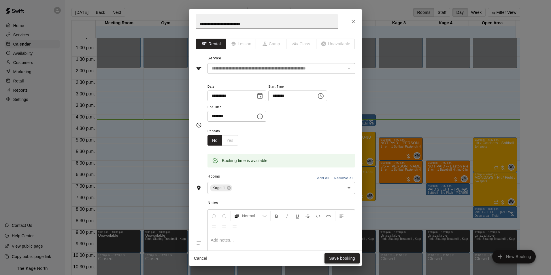
type input "**********"
click at [337, 258] on button "Save booking" at bounding box center [341, 258] width 35 height 11
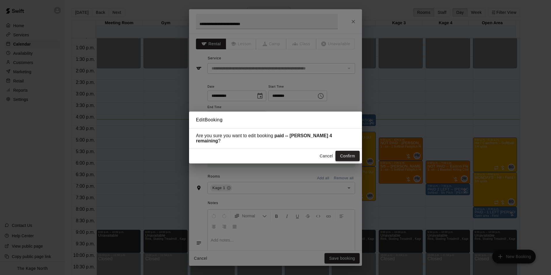
click at [347, 157] on button "Confirm" at bounding box center [347, 156] width 24 height 11
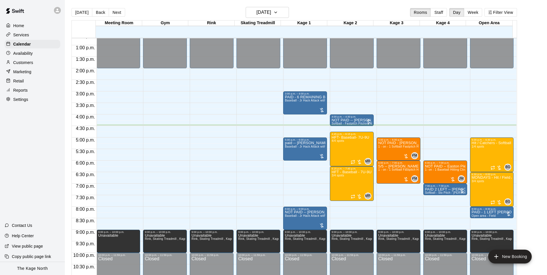
click at [31, 54] on p "Availability" at bounding box center [23, 53] width 20 height 6
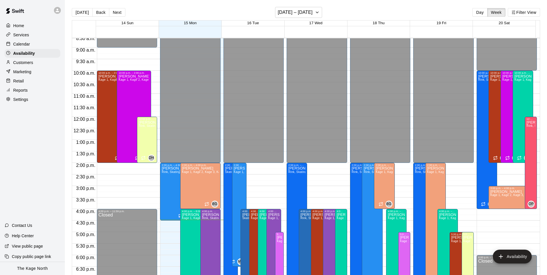
scroll to position [195, 0]
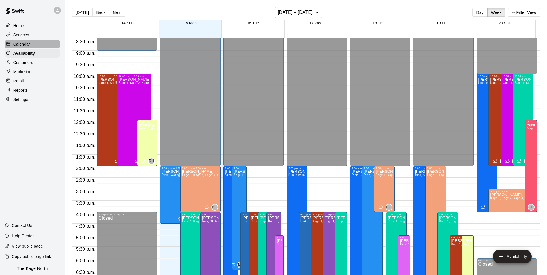
click at [19, 44] on p "Calendar" at bounding box center [21, 44] width 17 height 6
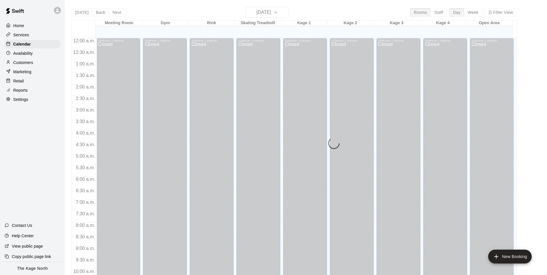
scroll to position [293, 0]
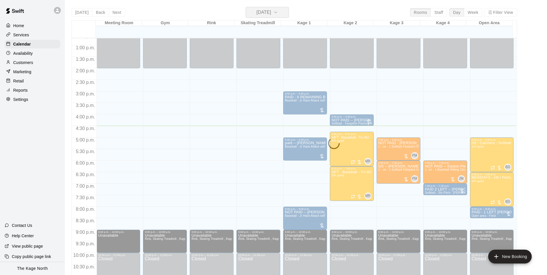
click at [260, 13] on h6 "[DATE]" at bounding box center [263, 12] width 15 height 8
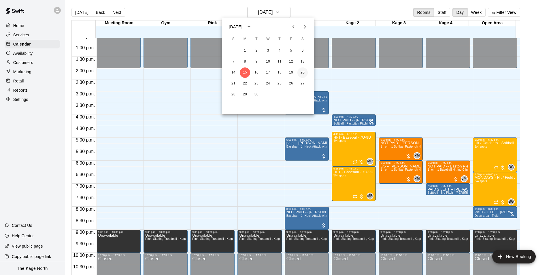
click at [303, 73] on button "20" at bounding box center [302, 72] width 10 height 10
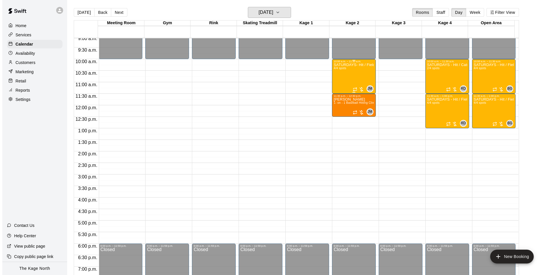
scroll to position [206, 0]
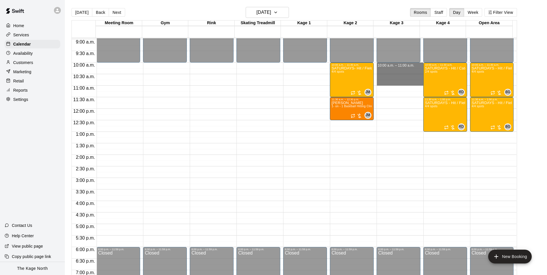
drag, startPoint x: 376, startPoint y: 64, endPoint x: 383, endPoint y: 82, distance: 19.3
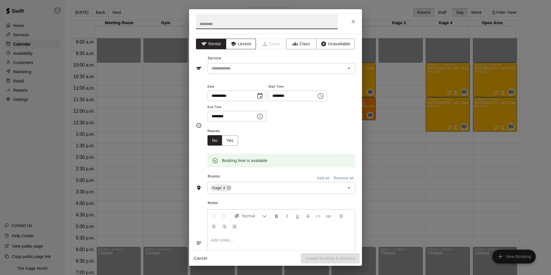
click at [231, 45] on icon "button" at bounding box center [233, 44] width 5 height 4
click at [229, 68] on input "text" at bounding box center [272, 68] width 127 height 7
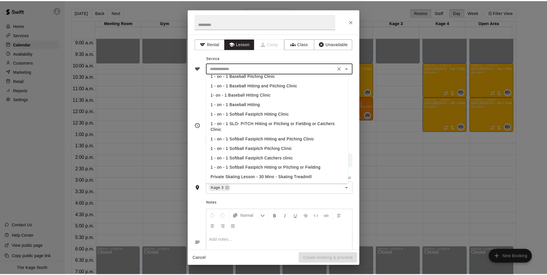
scroll to position [0, 0]
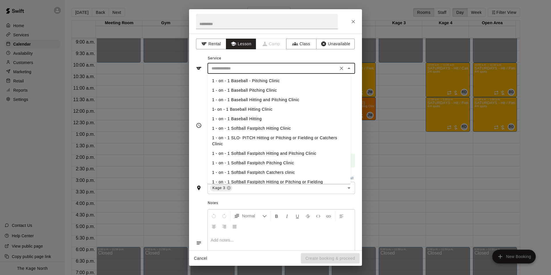
click at [279, 100] on li "1 - on - 1 Baseball Hitting and Pitching Clinic" at bounding box center [278, 100] width 143 height 10
type input "**********"
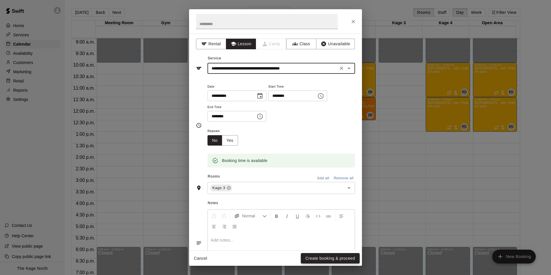
click at [335, 258] on button "Create booking & proceed" at bounding box center [330, 258] width 59 height 11
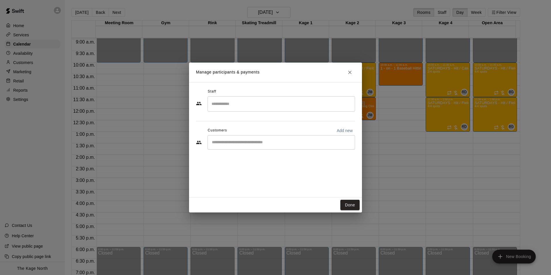
click at [248, 112] on div "​" at bounding box center [275, 104] width 159 height 16
click at [248, 107] on input "Search staff" at bounding box center [281, 104] width 142 height 10
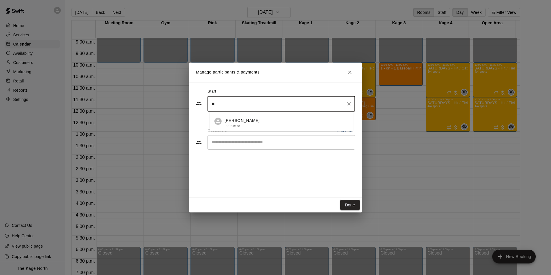
click at [252, 126] on div "J.D. McGivern Instructor" at bounding box center [286, 123] width 124 height 11
type input "**"
click at [248, 141] on input "Start typing to search customers..." at bounding box center [281, 142] width 142 height 6
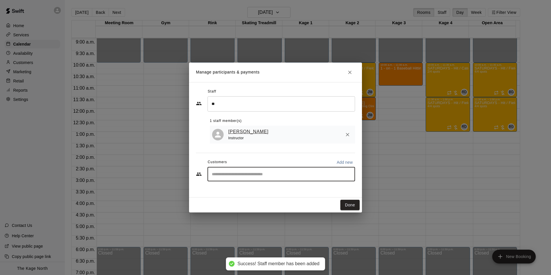
click at [244, 133] on link "[PERSON_NAME]" at bounding box center [248, 131] width 40 height 7
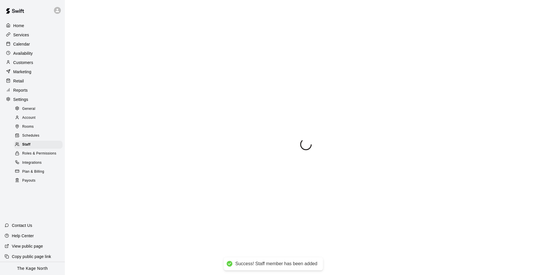
select select "**"
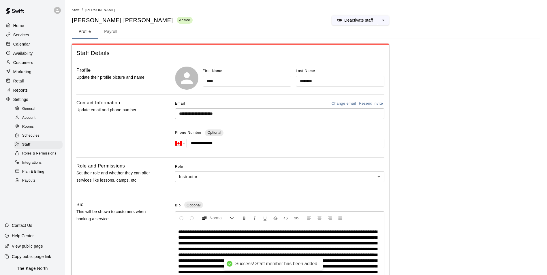
scroll to position [29, 0]
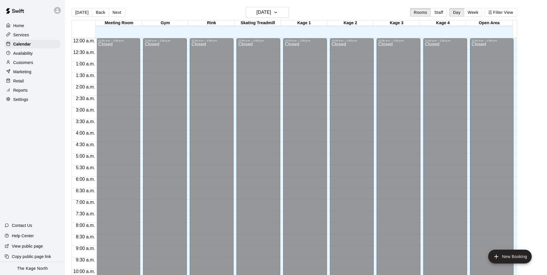
scroll to position [293, 0]
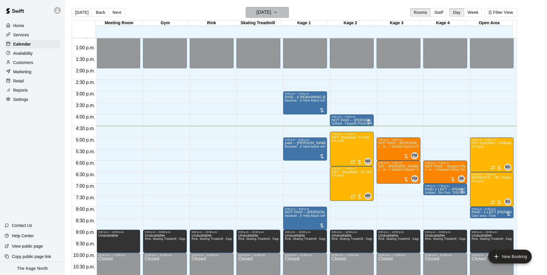
click at [272, 8] on button "[DATE]" at bounding box center [267, 12] width 43 height 11
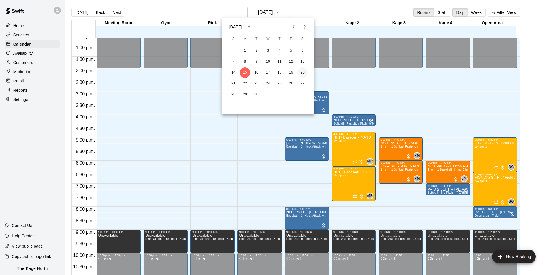
click at [305, 74] on button "20" at bounding box center [302, 72] width 10 height 10
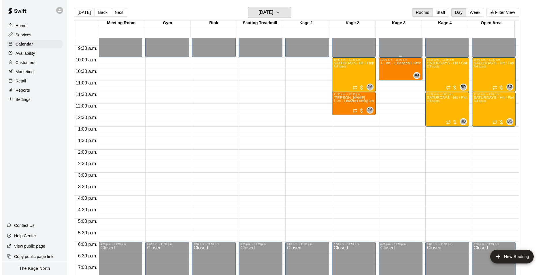
scroll to position [206, 0]
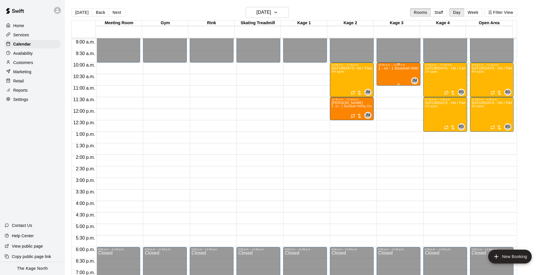
click at [403, 74] on div "1 - on - 1 Baseball Hitting and Pitching Clinic" at bounding box center [398, 203] width 40 height 275
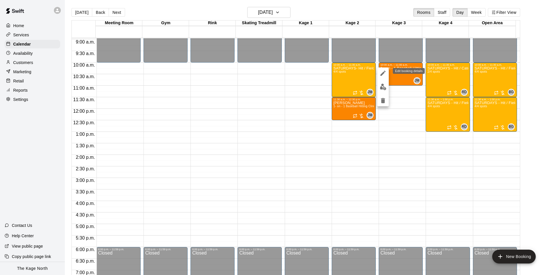
click at [385, 74] on icon "edit" at bounding box center [383, 73] width 7 height 7
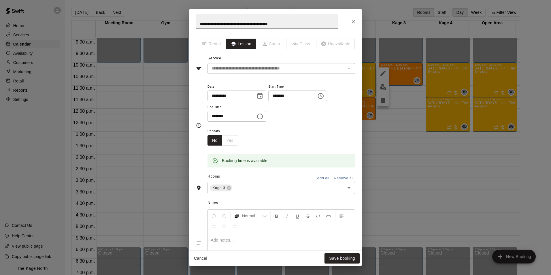
click at [354, 20] on icon "Close" at bounding box center [353, 22] width 6 height 6
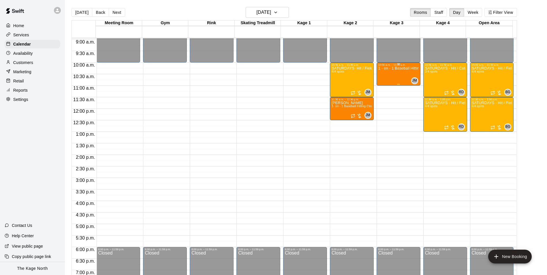
click at [394, 77] on div "1 - on - 1 Baseball Hitting and Pitching Clinic" at bounding box center [398, 203] width 40 height 275
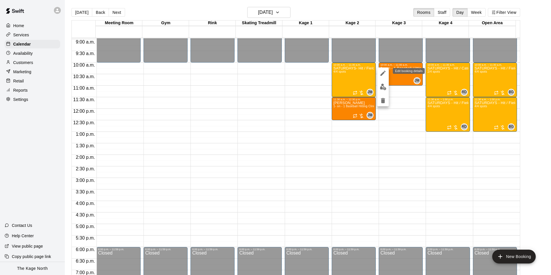
click at [383, 76] on icon "edit" at bounding box center [383, 73] width 7 height 7
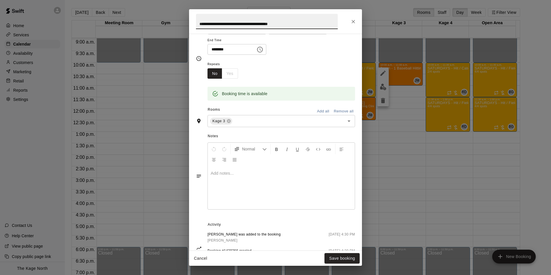
scroll to position [34, 0]
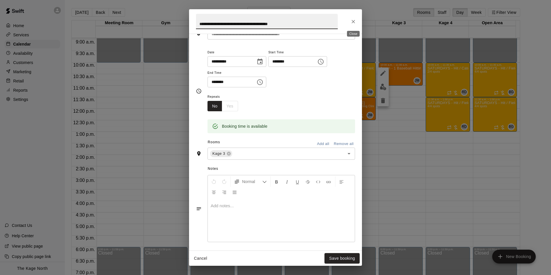
click at [353, 20] on icon "Close" at bounding box center [353, 22] width 6 height 6
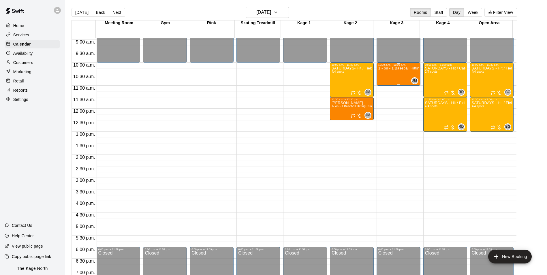
click at [389, 75] on div "1 - on - 1 Baseball Hitting and Pitching Clinic" at bounding box center [398, 203] width 40 height 275
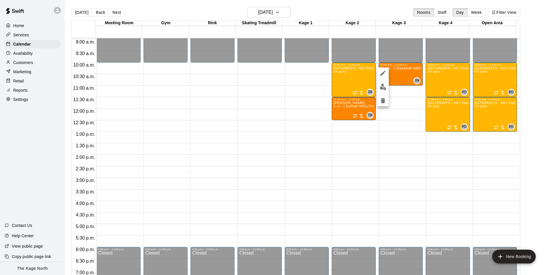
click at [385, 99] on icon "delete" at bounding box center [383, 100] width 4 height 5
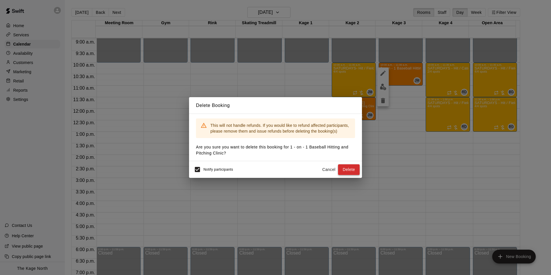
click at [353, 167] on button "Delete" at bounding box center [349, 169] width 22 height 11
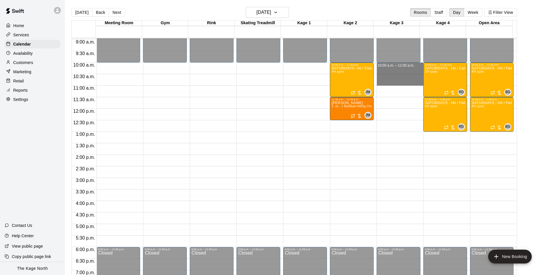
drag, startPoint x: 377, startPoint y: 64, endPoint x: 387, endPoint y: 85, distance: 23.1
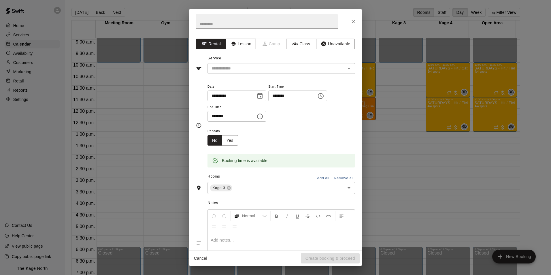
click at [238, 44] on button "Lesson" at bounding box center [241, 44] width 30 height 11
click at [242, 65] on input "text" at bounding box center [272, 68] width 127 height 7
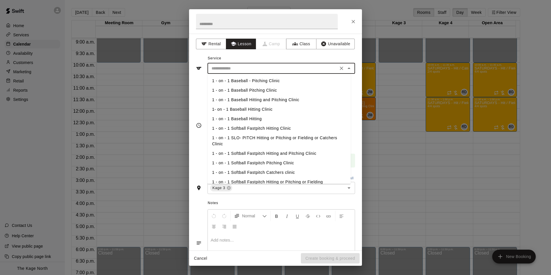
click at [272, 100] on li "1 - on - 1 Baseball Hitting and Pitching Clinic" at bounding box center [278, 100] width 143 height 10
type input "**********"
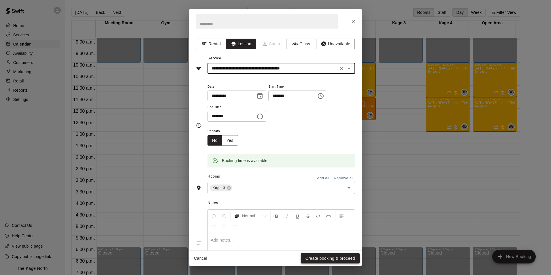
click at [340, 257] on button "Create booking & proceed" at bounding box center [330, 258] width 59 height 11
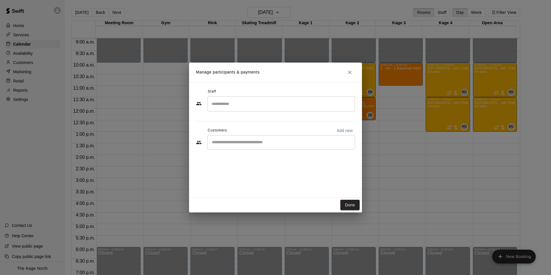
click at [265, 110] on div "​" at bounding box center [281, 103] width 148 height 15
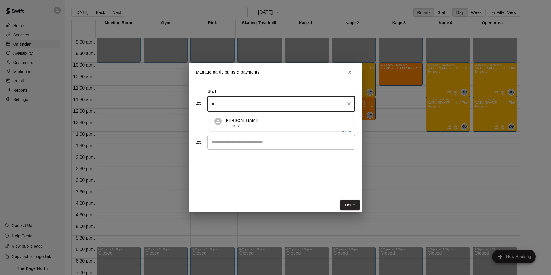
click at [248, 125] on div "J.D. McGivern Instructor" at bounding box center [241, 123] width 35 height 11
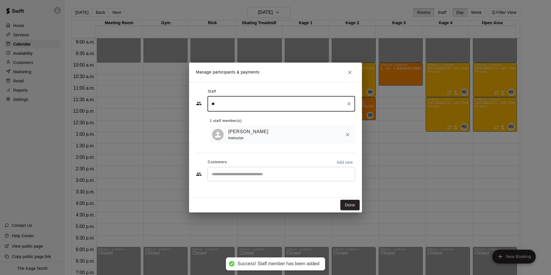
type input "**"
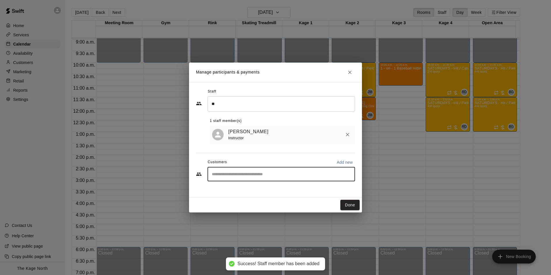
click at [250, 176] on input "Start typing to search customers..." at bounding box center [281, 174] width 142 height 6
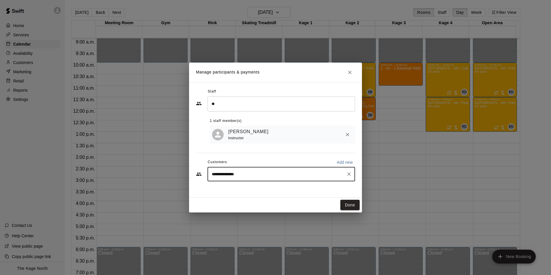
click at [274, 176] on input "**********" at bounding box center [277, 174] width 134 height 6
click at [258, 177] on input "**********" at bounding box center [277, 174] width 134 height 6
click at [226, 174] on input "**********" at bounding box center [277, 174] width 134 height 6
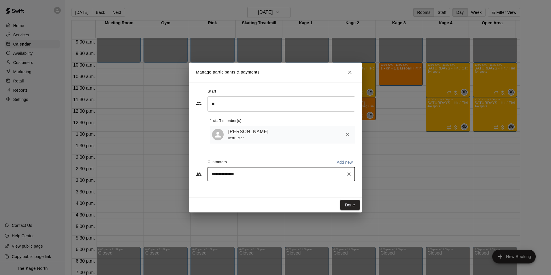
click at [250, 176] on input "**********" at bounding box center [277, 174] width 134 height 6
type input "******"
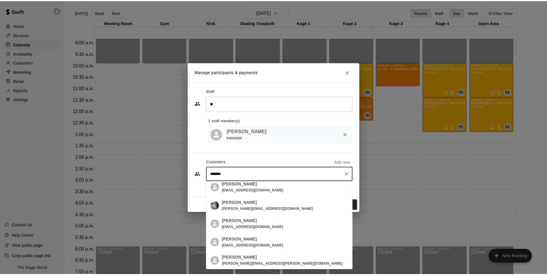
scroll to position [60, 0]
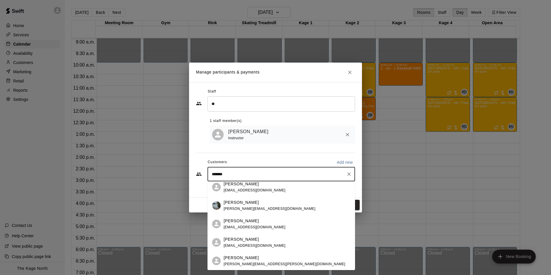
click at [291, 260] on div "Joseph Vrzovski stephanie.soave@gmail.com" at bounding box center [287, 261] width 127 height 12
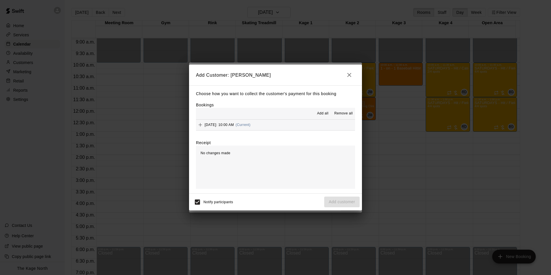
click at [323, 115] on span "Add all" at bounding box center [323, 114] width 12 height 6
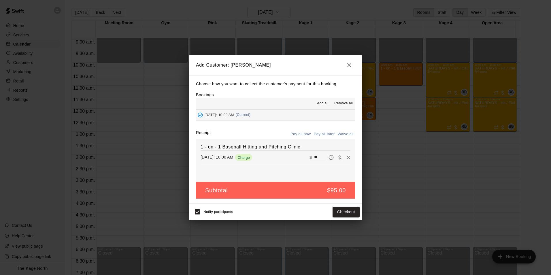
click at [323, 132] on button "Pay all later" at bounding box center [324, 134] width 24 height 9
click at [339, 214] on button "Add customer" at bounding box center [341, 212] width 35 height 11
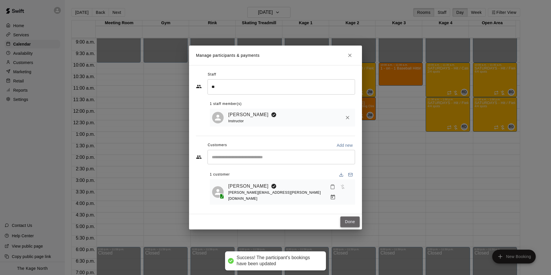
click at [347, 217] on button "Done" at bounding box center [349, 221] width 19 height 11
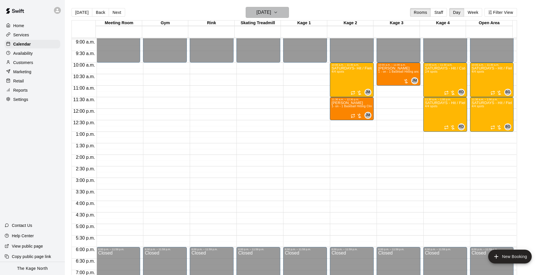
click at [268, 11] on h6 "[DATE]" at bounding box center [263, 12] width 15 height 8
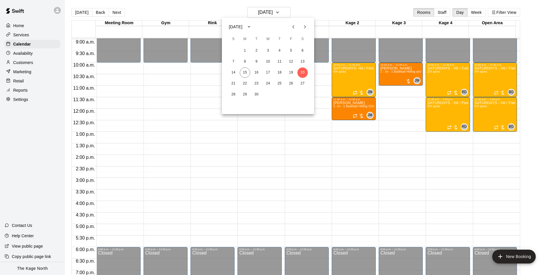
click at [29, 54] on div at bounding box center [275, 137] width 551 height 275
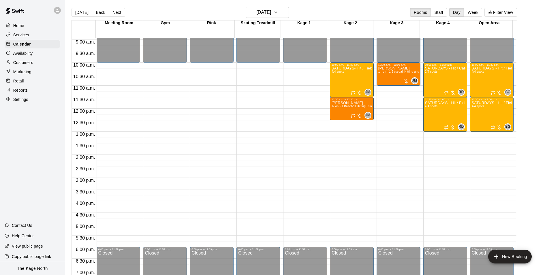
click at [35, 54] on div "Availability" at bounding box center [33, 53] width 56 height 9
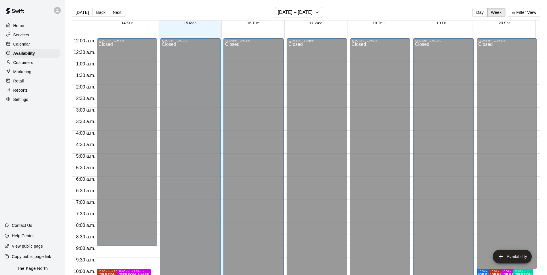
scroll to position [310, 0]
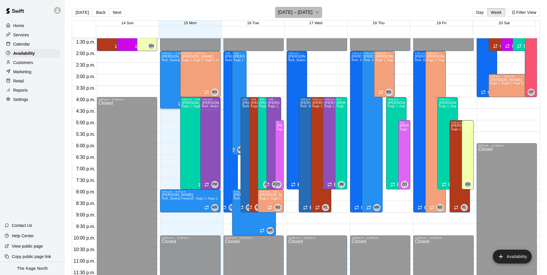
click at [317, 15] on icon "button" at bounding box center [317, 12] width 5 height 7
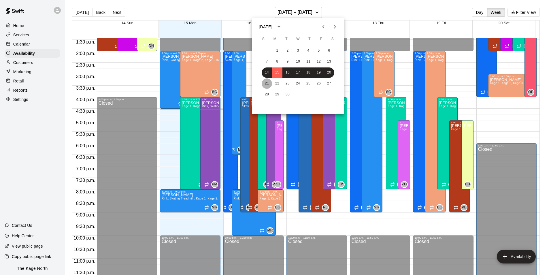
click at [267, 82] on button "21" at bounding box center [267, 83] width 10 height 10
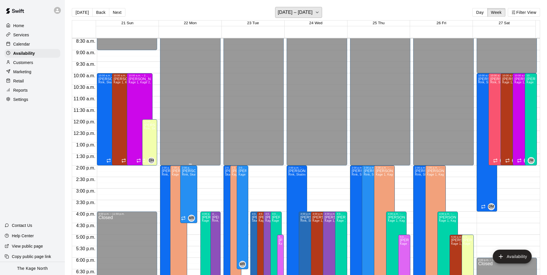
scroll to position [195, 0]
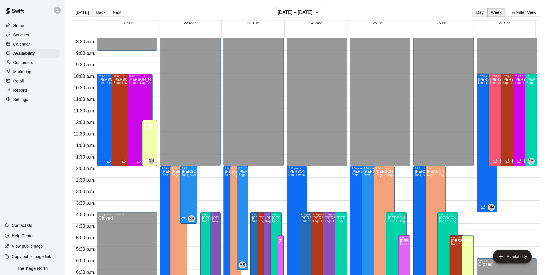
click at [28, 41] on div "Calendar" at bounding box center [33, 44] width 56 height 9
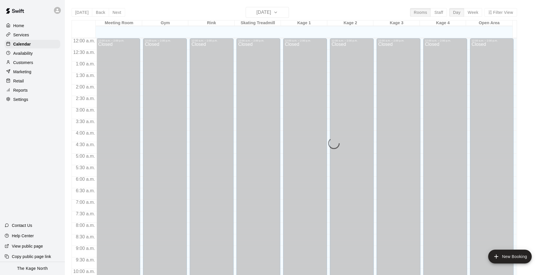
scroll to position [293, 0]
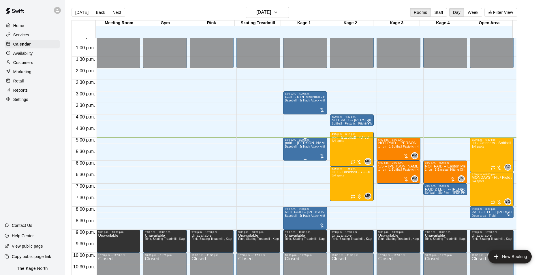
click at [291, 151] on div "paid -- Trevor 4 remaining Baseball - Jr Hack Attack with Feeder - DO NOT NEED …" at bounding box center [305, 278] width 40 height 275
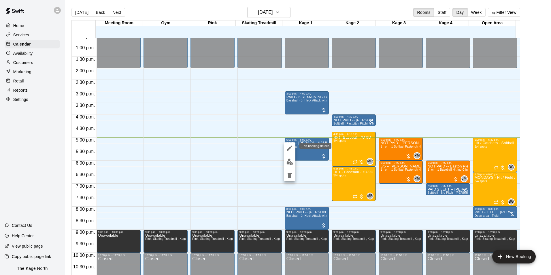
click at [289, 149] on icon "edit" at bounding box center [289, 148] width 5 height 5
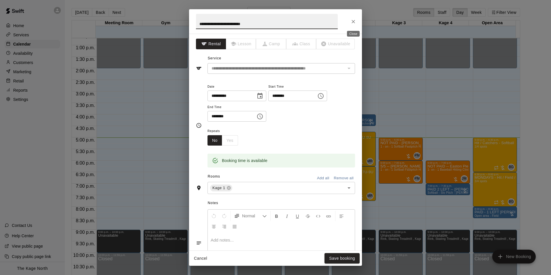
click at [352, 19] on icon "Close" at bounding box center [353, 22] width 6 height 6
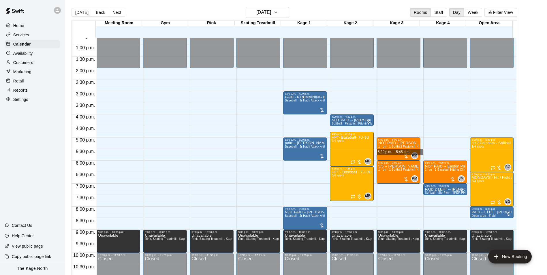
drag, startPoint x: 422, startPoint y: 151, endPoint x: 427, endPoint y: 154, distance: 5.8
click at [427, 154] on div "12:00 a.m. 12:30 a.m. 1:00 a.m. 1:30 a.m. 2:00 a.m. 2:30 a.m. 3:00 a.m. 3:30 a.…" at bounding box center [294, 160] width 445 height 244
drag, startPoint x: 422, startPoint y: 150, endPoint x: 426, endPoint y: 156, distance: 7.1
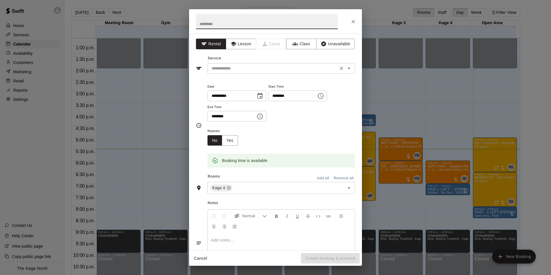
click at [263, 65] on input "text" at bounding box center [272, 68] width 127 height 7
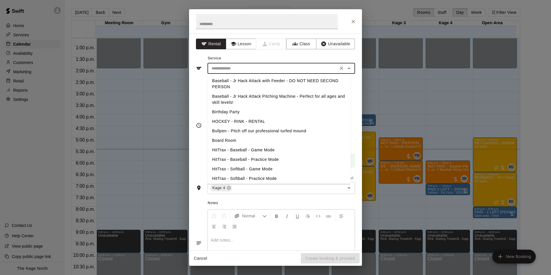
click at [257, 99] on li "Baseball - Jr Hack Attack Pitching Machine - Perfect for all ages and skill lev…" at bounding box center [278, 100] width 143 height 16
type input "**********"
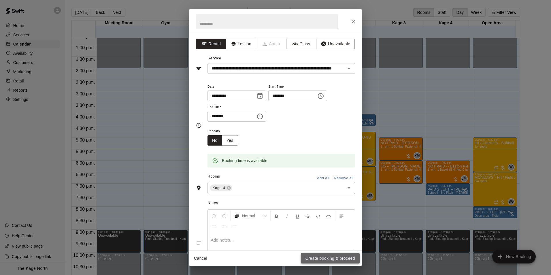
click at [326, 259] on button "Create booking & proceed" at bounding box center [330, 258] width 59 height 11
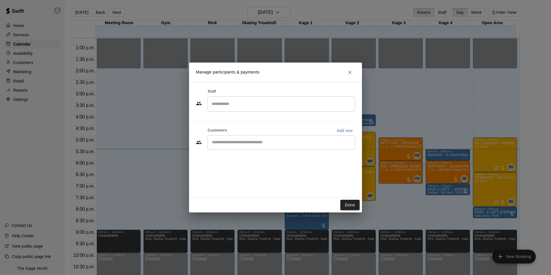
click at [258, 146] on div "​" at bounding box center [281, 142] width 148 height 14
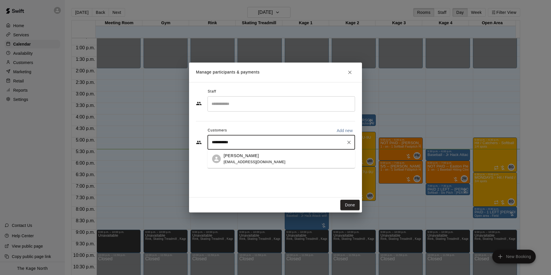
type input "**********"
click at [256, 158] on div "Terry Kinden tskinden@gmail.com" at bounding box center [255, 159] width 62 height 12
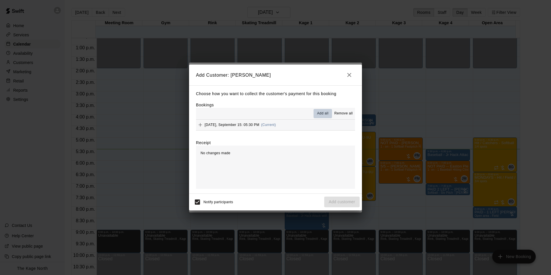
click at [325, 114] on span "Add all" at bounding box center [323, 114] width 12 height 6
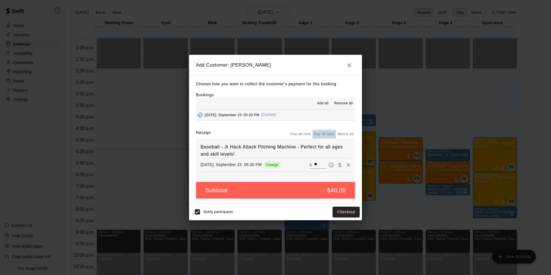
click at [323, 135] on button "Pay all later" at bounding box center [324, 134] width 24 height 9
click at [343, 212] on button "Add customer" at bounding box center [341, 212] width 35 height 11
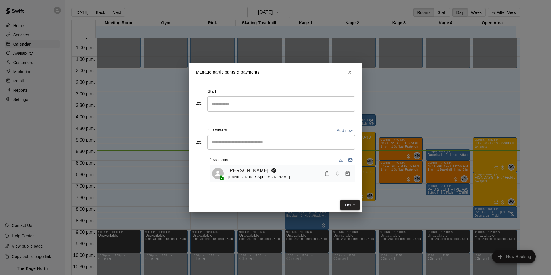
click at [347, 209] on button "Done" at bounding box center [349, 205] width 19 height 11
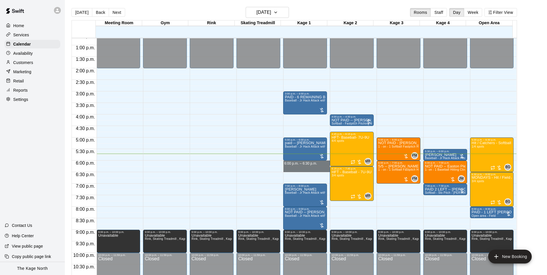
drag, startPoint x: 284, startPoint y: 163, endPoint x: 285, endPoint y: 171, distance: 8.4
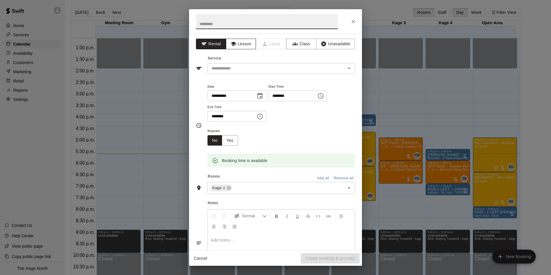
click at [234, 47] on button "Lesson" at bounding box center [241, 44] width 30 height 11
click at [250, 69] on input "text" at bounding box center [272, 68] width 127 height 7
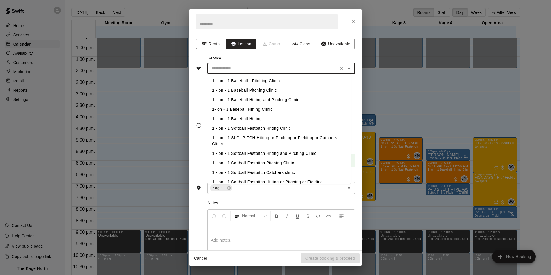
click at [208, 49] on button "Rental" at bounding box center [211, 44] width 30 height 11
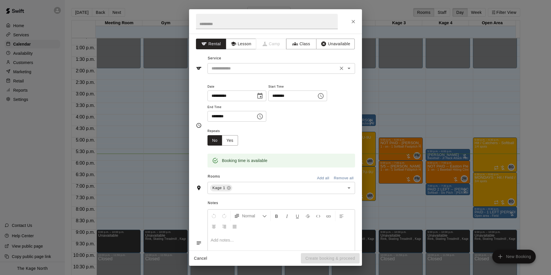
click at [234, 66] on input "text" at bounding box center [272, 68] width 127 height 7
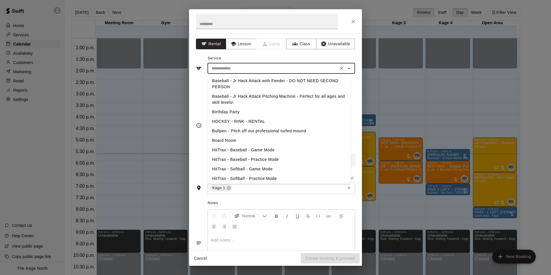
click at [249, 98] on li "Baseball - Jr Hack Attack Pitching Machine - Perfect for all ages and skill lev…" at bounding box center [278, 100] width 143 height 16
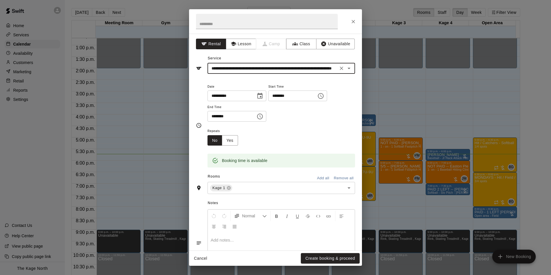
click at [283, 66] on input "**********" at bounding box center [272, 68] width 127 height 7
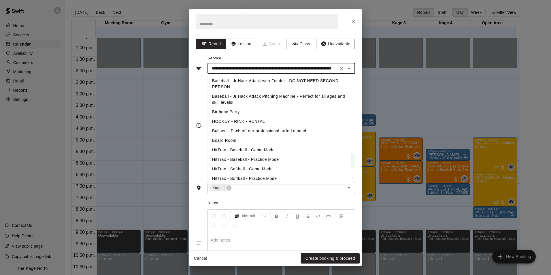
click at [294, 82] on li "Baseball - Jr Hack Attack with Feeder - DO NOT NEED SECOND PERSON" at bounding box center [278, 84] width 143 height 16
type input "**********"
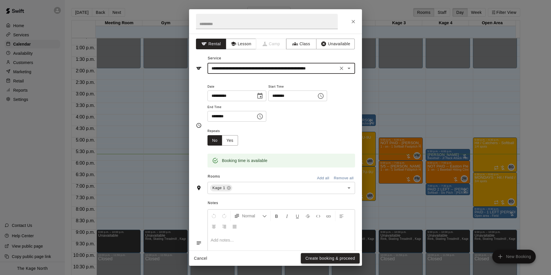
click at [331, 259] on button "Create booking & proceed" at bounding box center [330, 258] width 59 height 11
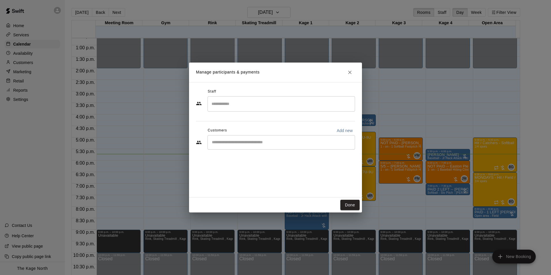
click at [258, 144] on div "​" at bounding box center [281, 142] width 148 height 14
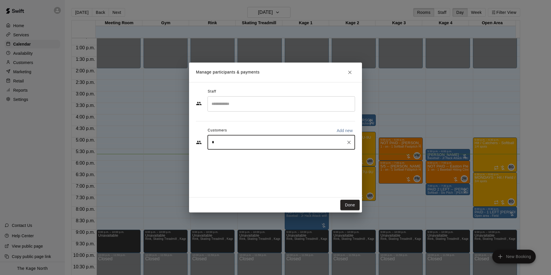
type input "**"
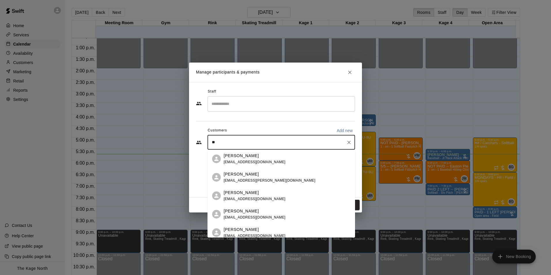
click at [254, 157] on p "Brendon Martindale" at bounding box center [241, 156] width 35 height 6
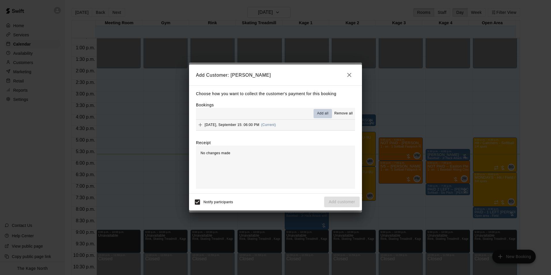
click at [326, 112] on span "Add all" at bounding box center [323, 114] width 12 height 6
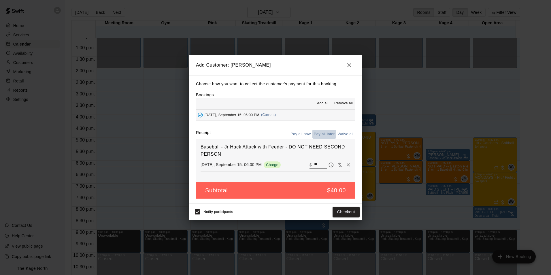
click at [322, 132] on button "Pay all later" at bounding box center [324, 134] width 24 height 9
click at [338, 213] on button "Add customer" at bounding box center [341, 212] width 35 height 11
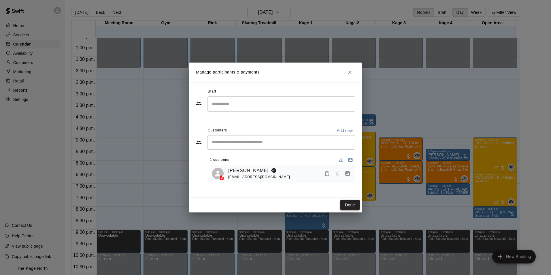
click at [354, 203] on button "Done" at bounding box center [349, 205] width 19 height 11
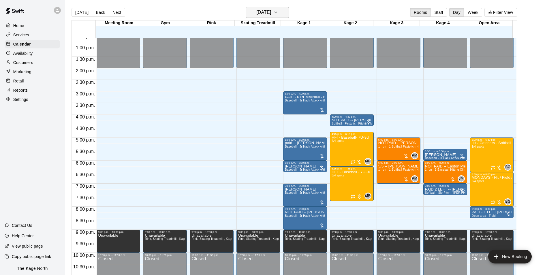
click at [271, 10] on h6 "[DATE]" at bounding box center [263, 12] width 15 height 8
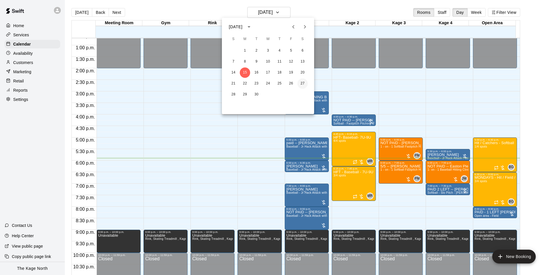
click at [302, 83] on button "27" at bounding box center [302, 83] width 10 height 10
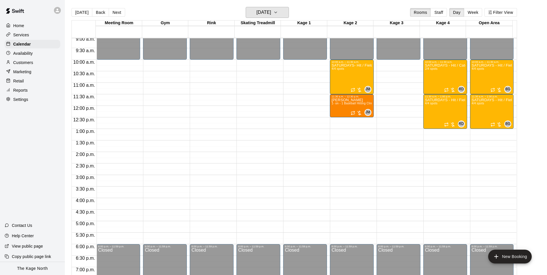
scroll to position [206, 0]
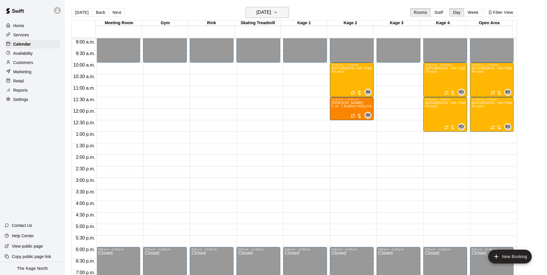
click at [271, 11] on h6 "Saturday Sep 27" at bounding box center [263, 12] width 15 height 8
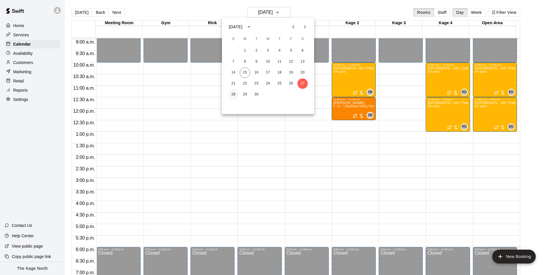
click at [236, 95] on button "28" at bounding box center [233, 94] width 10 height 10
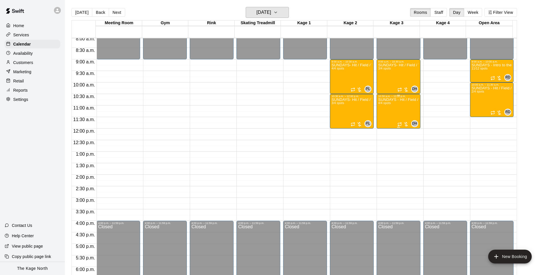
scroll to position [178, 0]
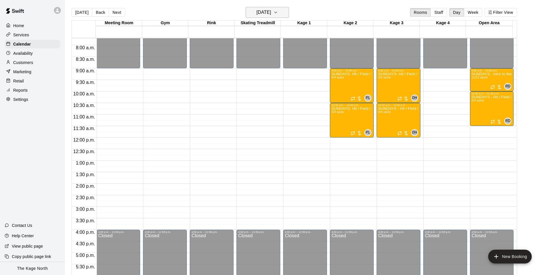
click at [271, 14] on h6 "Sunday Sep 28" at bounding box center [263, 12] width 15 height 8
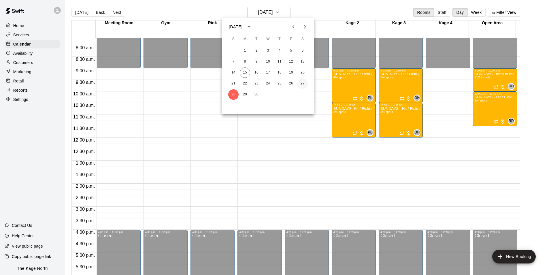
click at [302, 83] on button "27" at bounding box center [302, 83] width 10 height 10
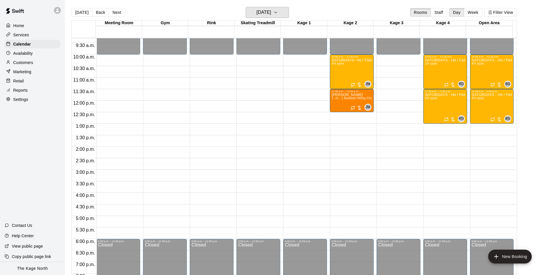
scroll to position [264, 0]
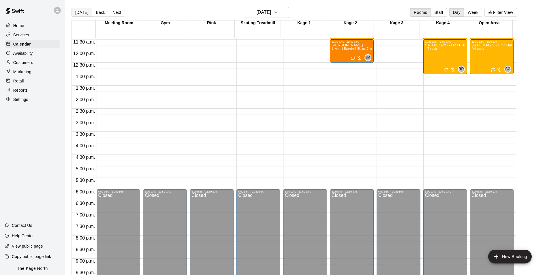
click at [87, 13] on button "[DATE]" at bounding box center [81, 12] width 21 height 9
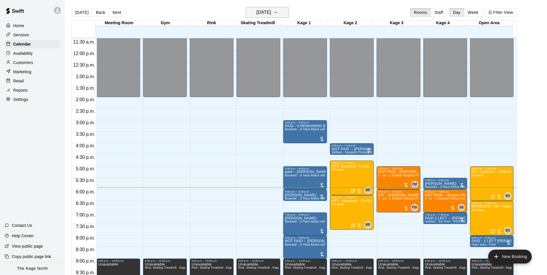
click at [256, 15] on h6 "[DATE]" at bounding box center [263, 12] width 15 height 8
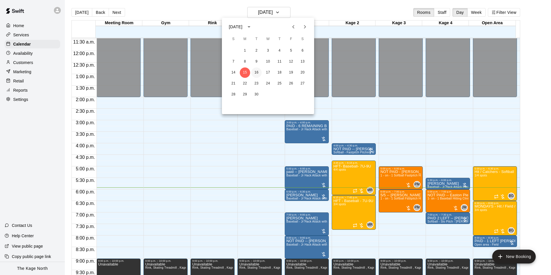
click at [256, 74] on button "16" at bounding box center [256, 72] width 10 height 10
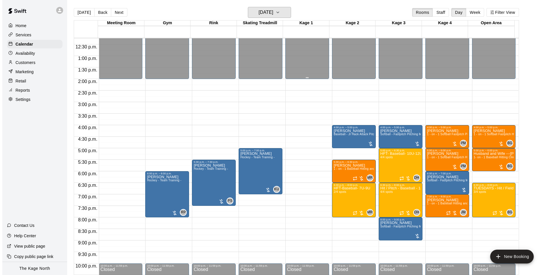
scroll to position [311, 0]
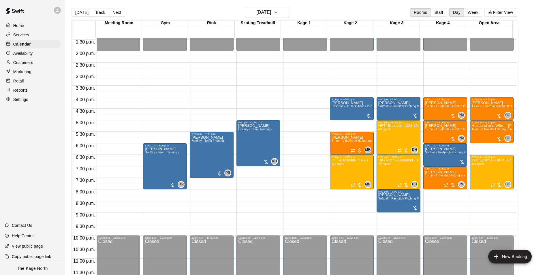
click at [86, 16] on button "[DATE]" at bounding box center [81, 12] width 21 height 9
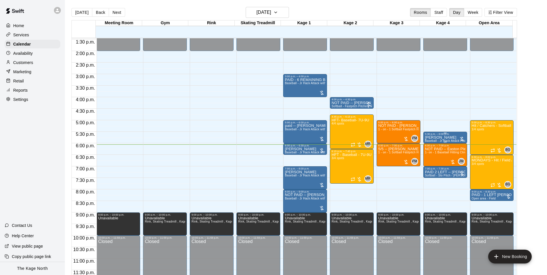
click at [444, 137] on p "Terry Kinden" at bounding box center [445, 137] width 40 height 0
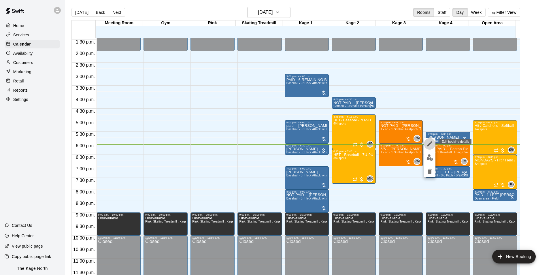
click at [431, 145] on icon "edit" at bounding box center [429, 143] width 7 height 7
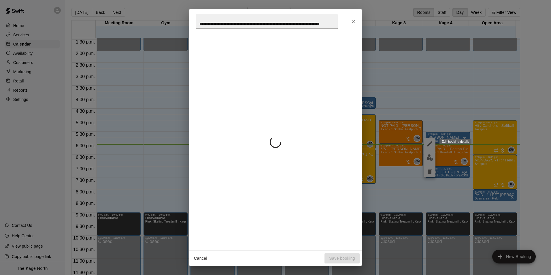
scroll to position [0, 20]
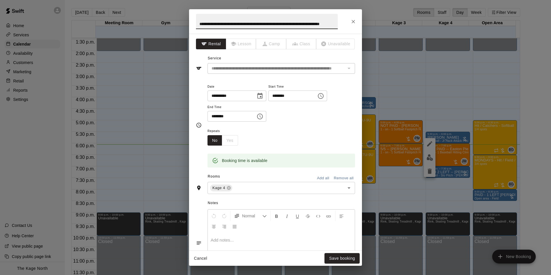
click at [282, 23] on input "**********" at bounding box center [267, 21] width 142 height 15
type input "*"
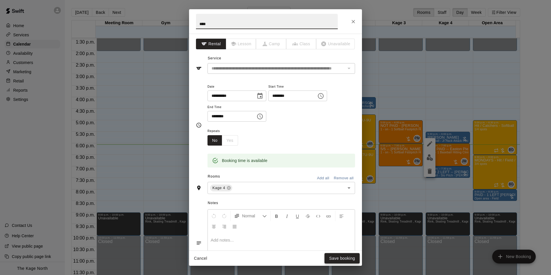
type input "****"
click at [339, 258] on button "Save booking" at bounding box center [341, 258] width 35 height 11
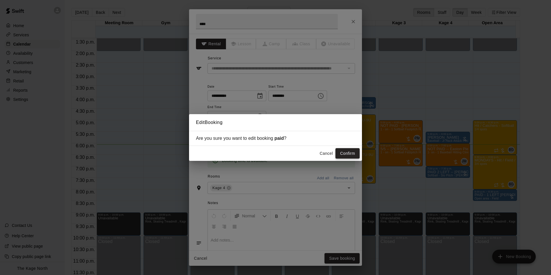
click at [354, 151] on button "Confirm" at bounding box center [347, 153] width 24 height 11
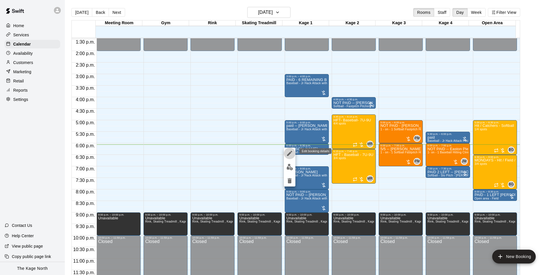
click at [290, 153] on icon "edit" at bounding box center [289, 153] width 5 height 5
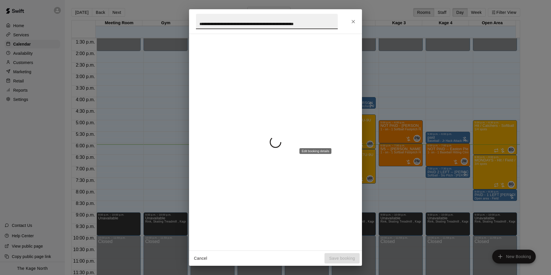
scroll to position [0, 4]
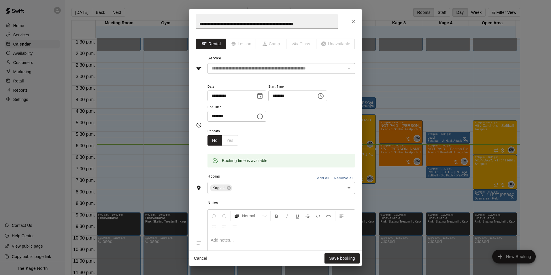
click at [275, 21] on input "**********" at bounding box center [267, 21] width 142 height 15
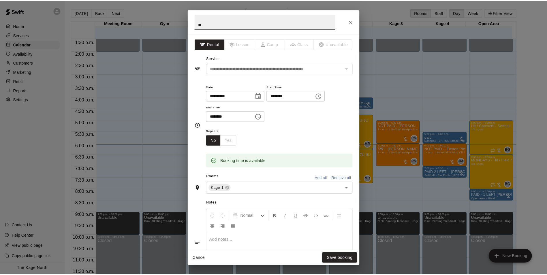
scroll to position [0, 0]
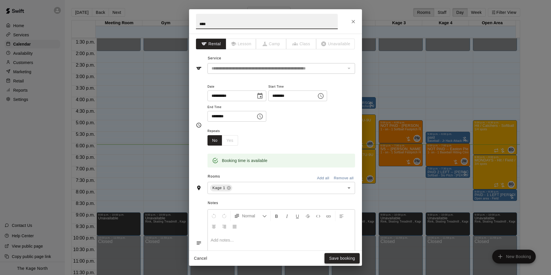
type input "****"
click at [346, 261] on button "Save booking" at bounding box center [341, 258] width 35 height 11
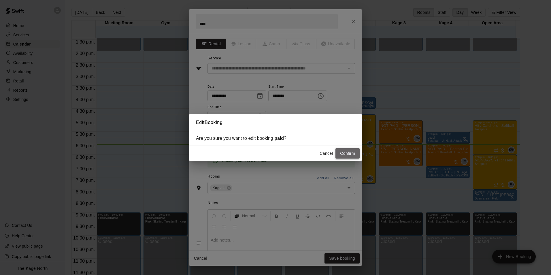
click at [344, 155] on button "Confirm" at bounding box center [347, 153] width 24 height 11
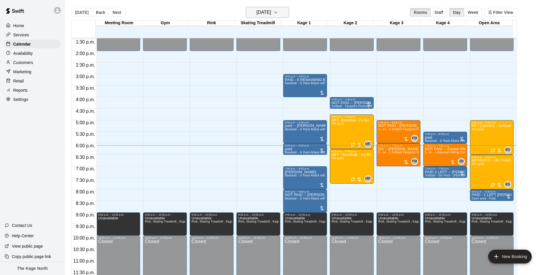
click at [265, 11] on h6 "[DATE]" at bounding box center [263, 12] width 15 height 8
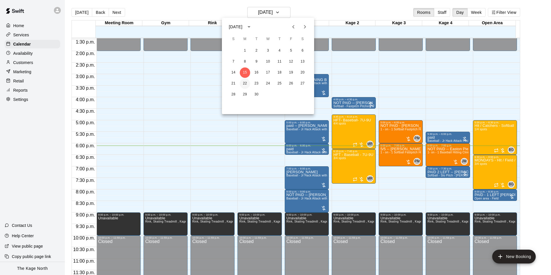
click at [245, 80] on button "22" at bounding box center [245, 83] width 10 height 10
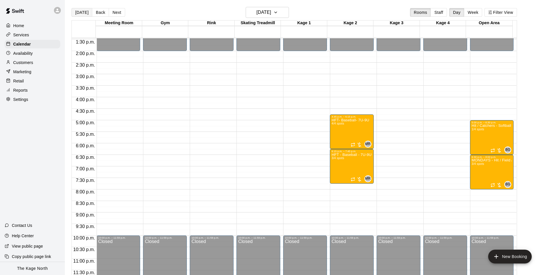
click at [81, 13] on button "[DATE]" at bounding box center [81, 12] width 21 height 9
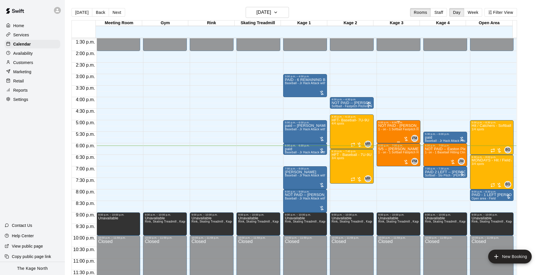
click at [399, 128] on span "1 - on - 1 Softball Fastpitch Hitting and Pitching Clinic" at bounding box center [414, 129] width 73 height 3
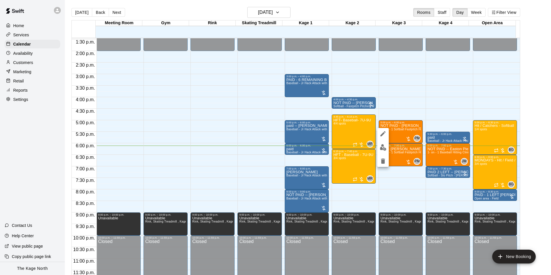
click at [378, 133] on button "edit" at bounding box center [383, 134] width 12 height 12
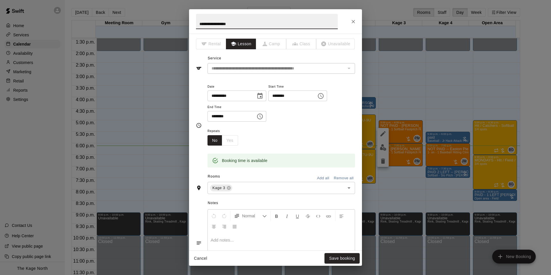
drag, startPoint x: 208, startPoint y: 25, endPoint x: 178, endPoint y: 21, distance: 31.2
click at [176, 21] on div "**********" at bounding box center [275, 137] width 551 height 275
type input "**********"
click at [337, 256] on button "Save booking" at bounding box center [341, 258] width 35 height 11
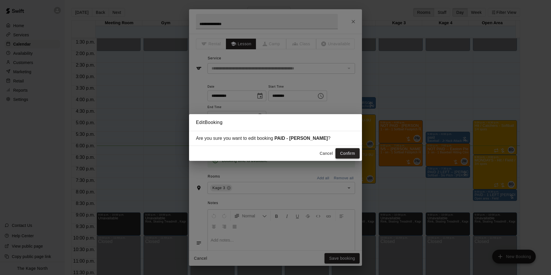
click at [353, 151] on button "Confirm" at bounding box center [347, 153] width 24 height 11
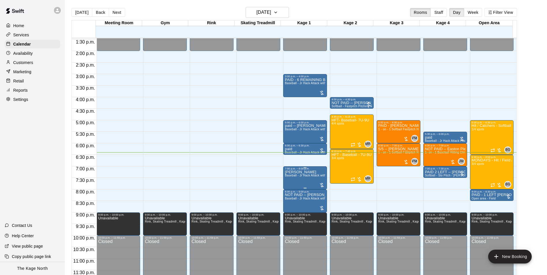
click at [321, 178] on div "12:00 a.m. 12:30 a.m. 1:00 a.m. 1:30 a.m. 2:00 a.m. 2:30 a.m. 3:00 a.m. 3:30 a.…" at bounding box center [294, 160] width 445 height 244
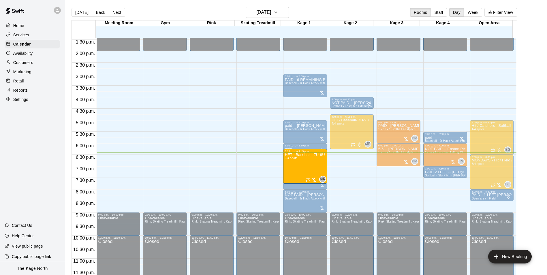
click at [166, 81] on div "12:00 a.m. – 2:00 p.m. Closed 9:00 p.m. – 10:00 p.m. Unavailable Rink, Skating …" at bounding box center [165, 4] width 44 height 553
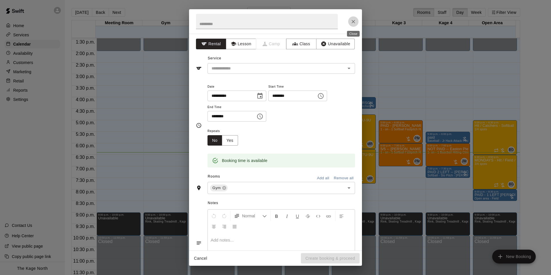
click at [353, 17] on button "Close" at bounding box center [353, 21] width 10 height 10
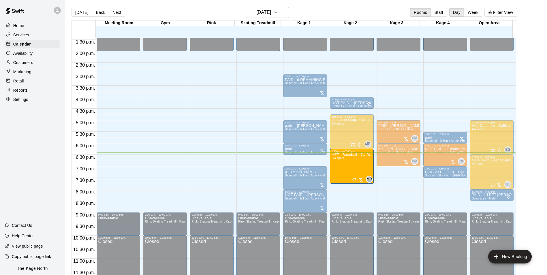
drag, startPoint x: 308, startPoint y: 163, endPoint x: 341, endPoint y: 165, distance: 33.2
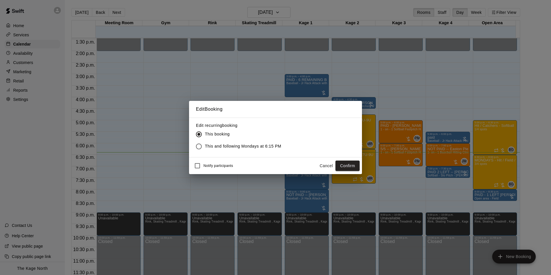
drag, startPoint x: 346, startPoint y: 166, endPoint x: 365, endPoint y: 168, distance: 19.1
click at [346, 166] on button "Confirm" at bounding box center [347, 166] width 24 height 11
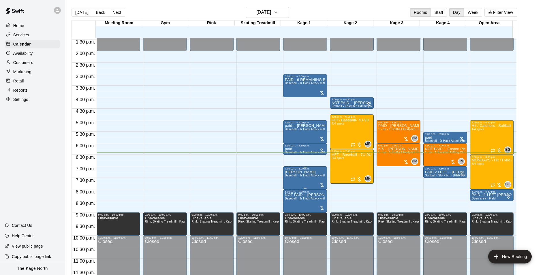
click at [313, 169] on div "7:00 p.m. – 8:00 p.m." at bounding box center [305, 168] width 40 height 3
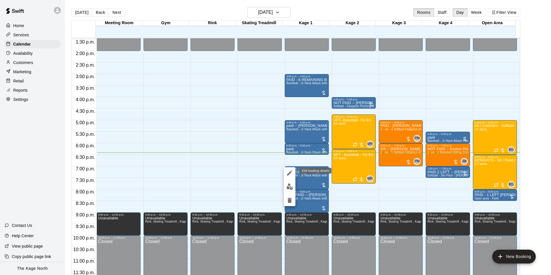
click at [292, 172] on icon "edit" at bounding box center [289, 172] width 7 height 7
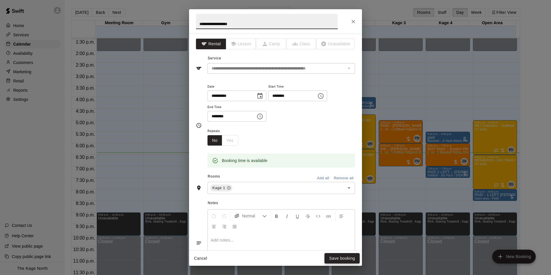
type input "**********"
click at [353, 259] on button "Save booking" at bounding box center [341, 258] width 35 height 11
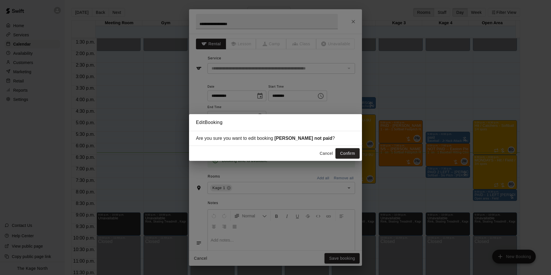
click at [355, 154] on button "Confirm" at bounding box center [347, 153] width 24 height 11
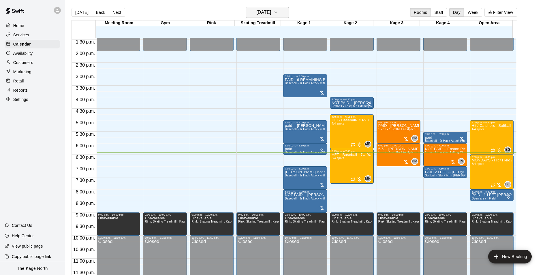
click at [271, 13] on h6 "[DATE]" at bounding box center [263, 12] width 15 height 8
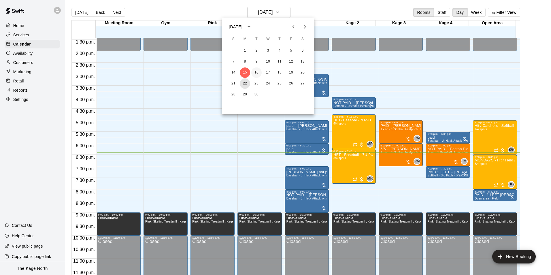
click at [245, 82] on button "22" at bounding box center [245, 83] width 10 height 10
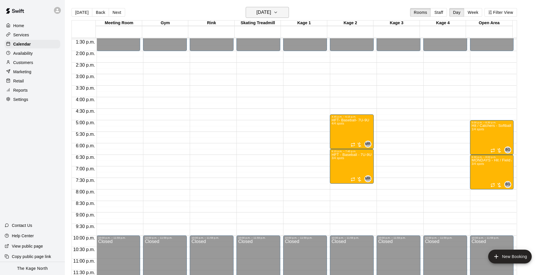
click at [265, 13] on h6 "Monday Sep 22" at bounding box center [263, 12] width 15 height 8
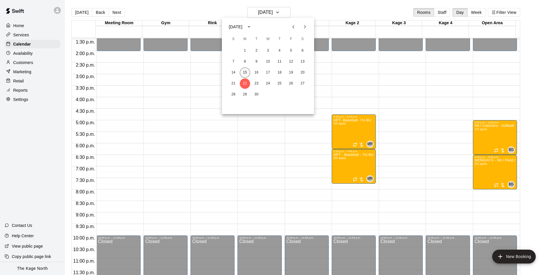
click at [247, 73] on button "15" at bounding box center [245, 72] width 10 height 10
